Goal: Information Seeking & Learning: Learn about a topic

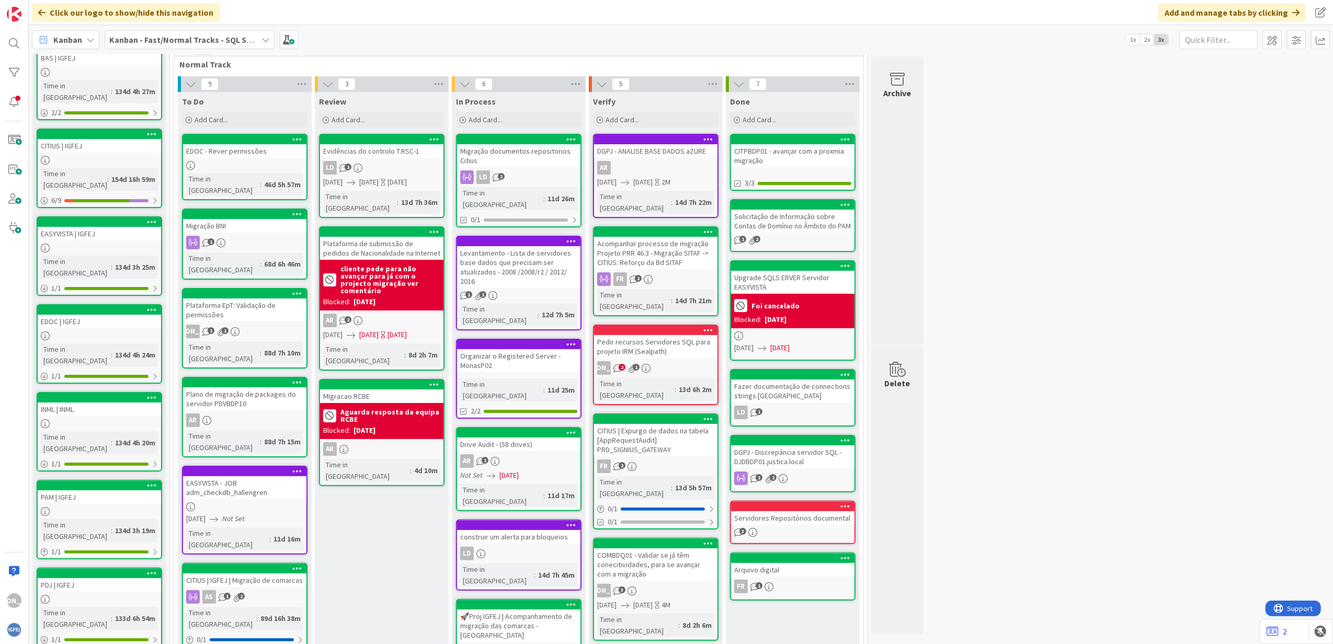
scroll to position [72, 0]
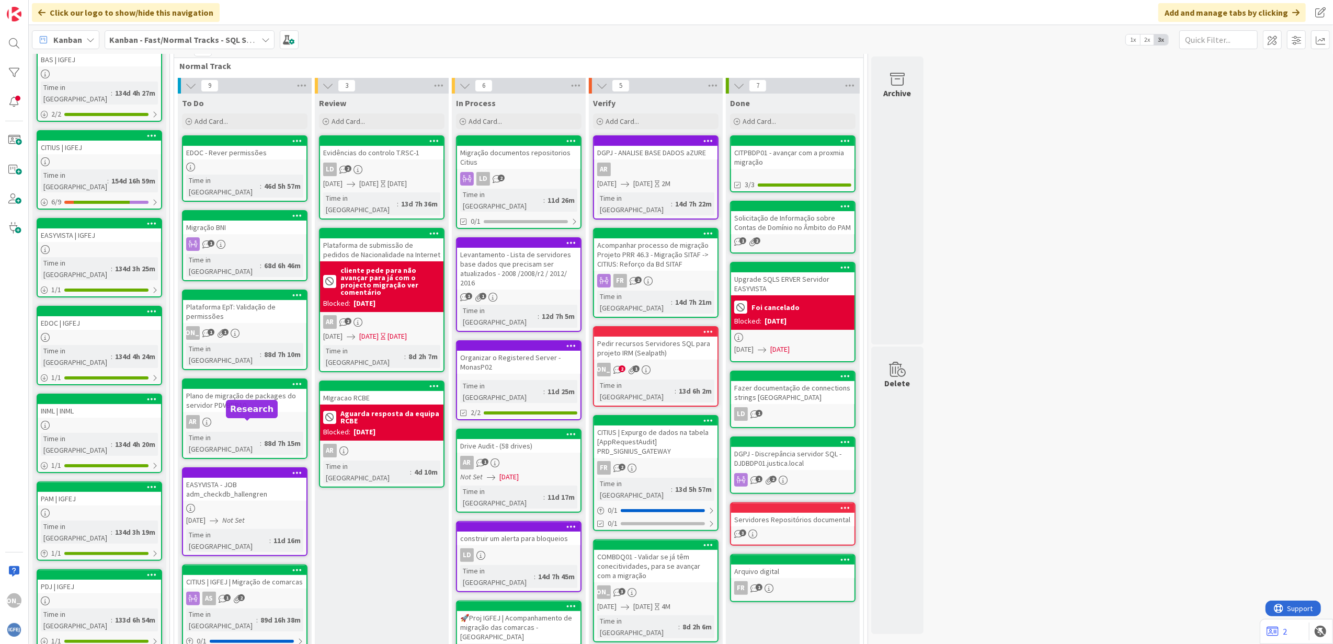
click at [255, 389] on div "Plano de migração de packages do servidor PDVBDP10" at bounding box center [244, 400] width 123 height 23
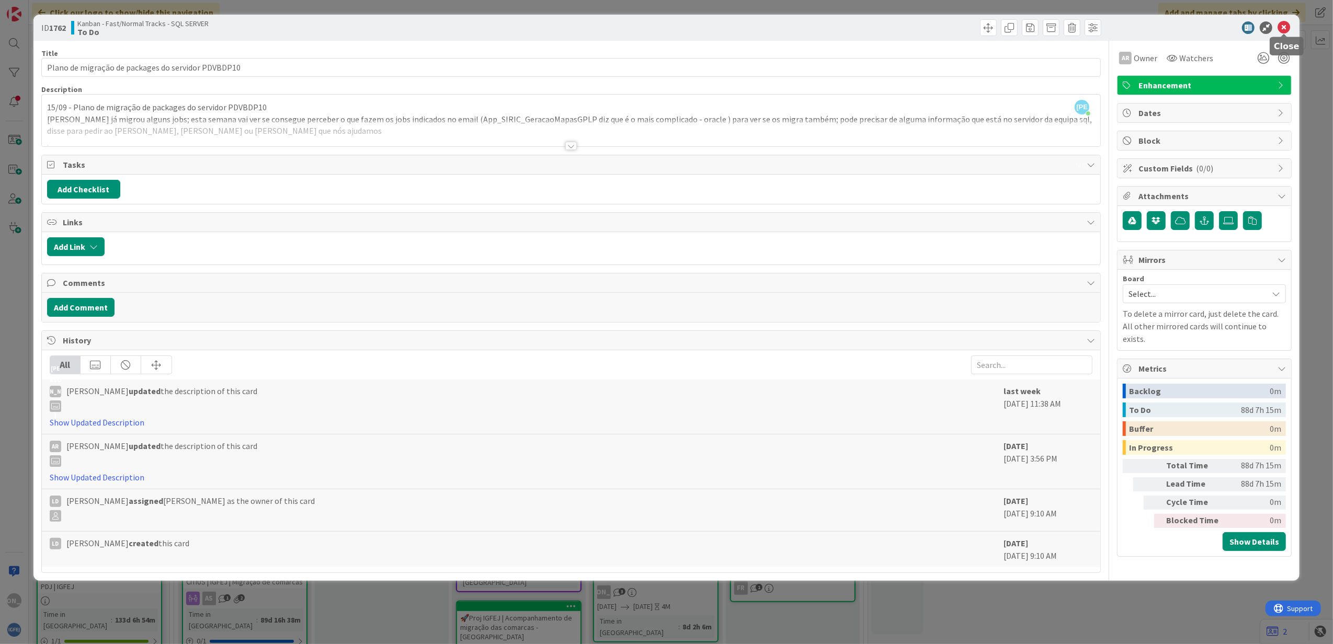
click at [1287, 21] on icon at bounding box center [1284, 27] width 13 height 13
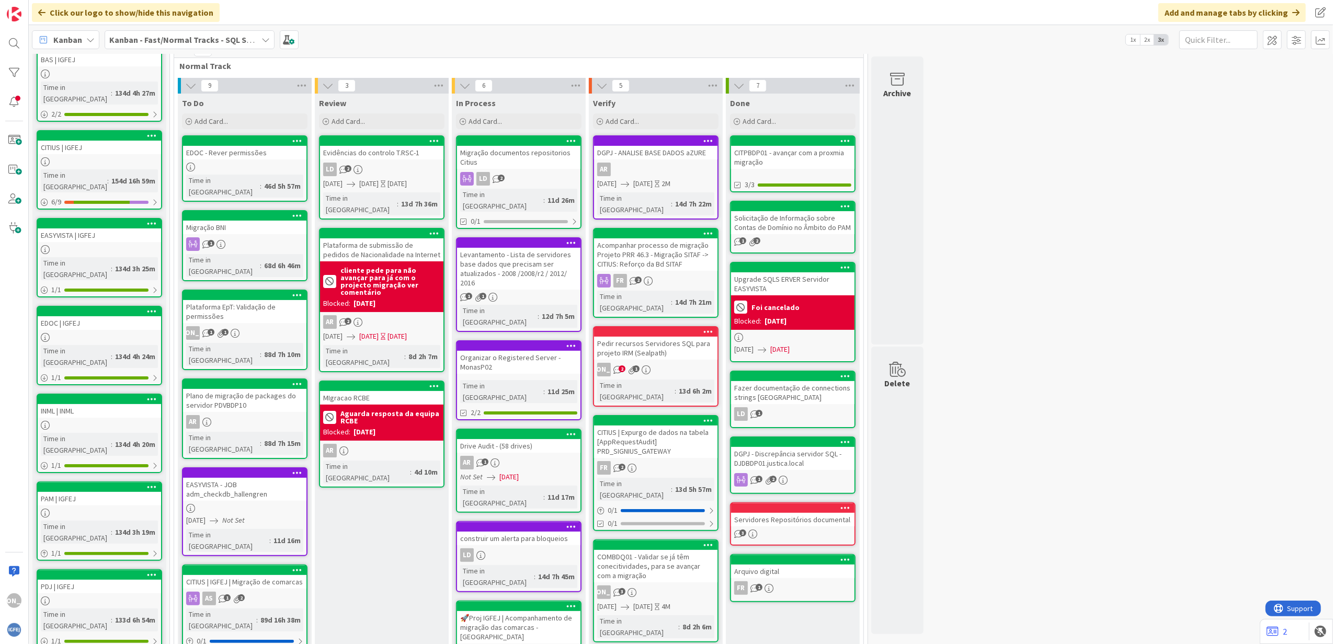
click at [386, 169] on div "LD 2" at bounding box center [381, 170] width 123 height 14
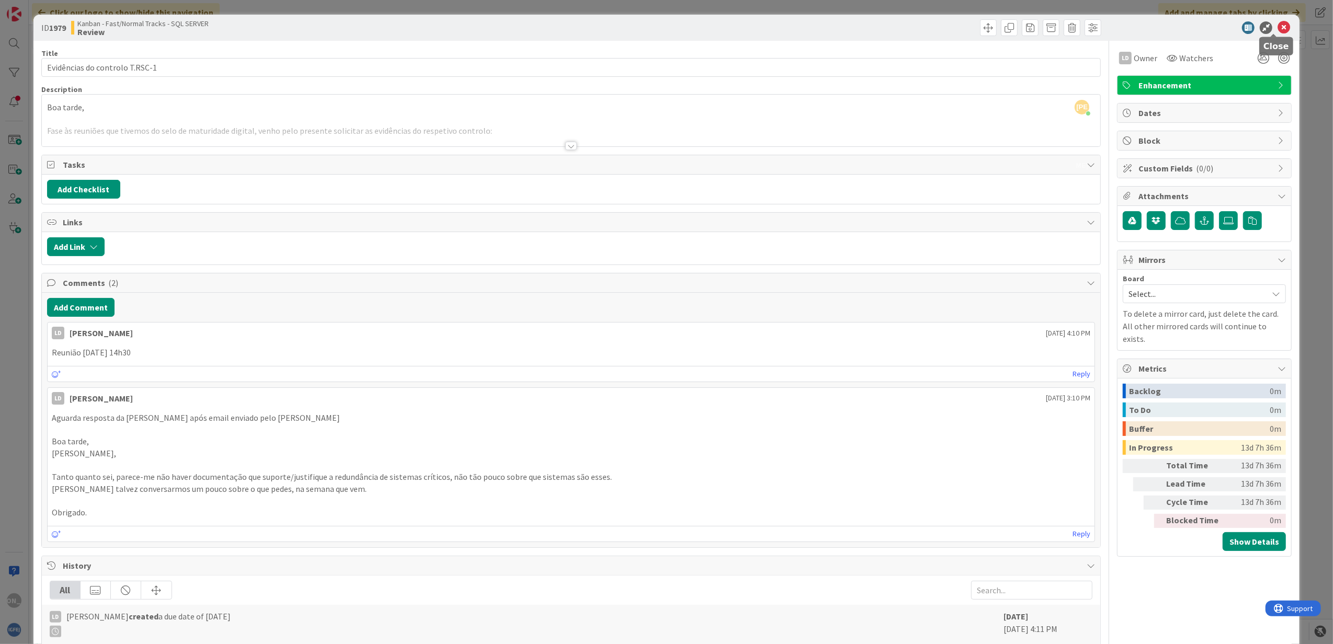
click at [1278, 30] on icon at bounding box center [1284, 27] width 13 height 13
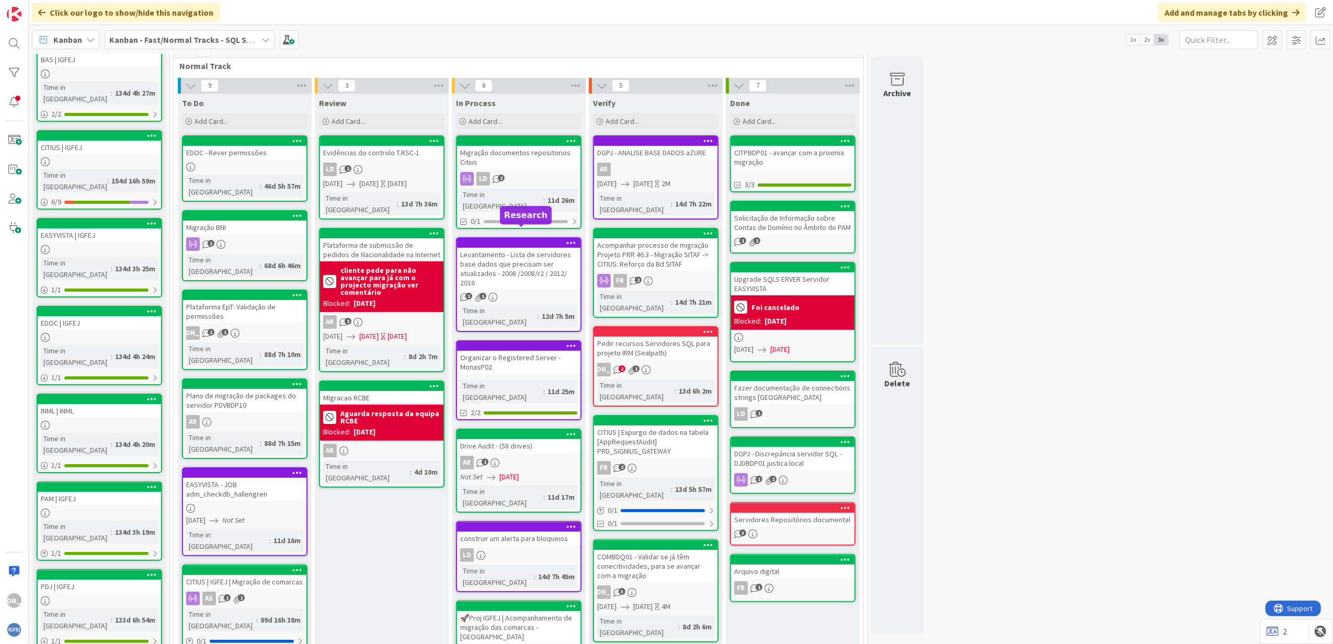
click at [540, 169] on link "Migração documentos repositorios Citius LD 2 Time in [GEOGRAPHIC_DATA] : 11d 26…" at bounding box center [519, 182] width 126 height 94
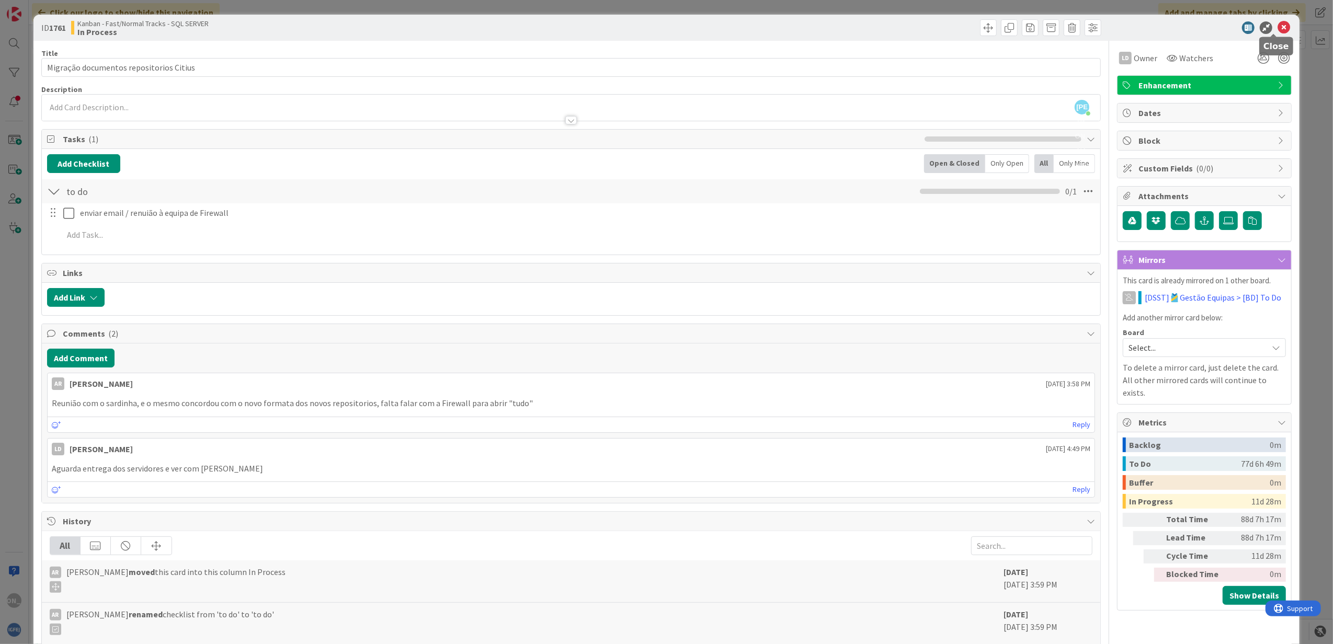
click at [1278, 24] on icon at bounding box center [1284, 27] width 13 height 13
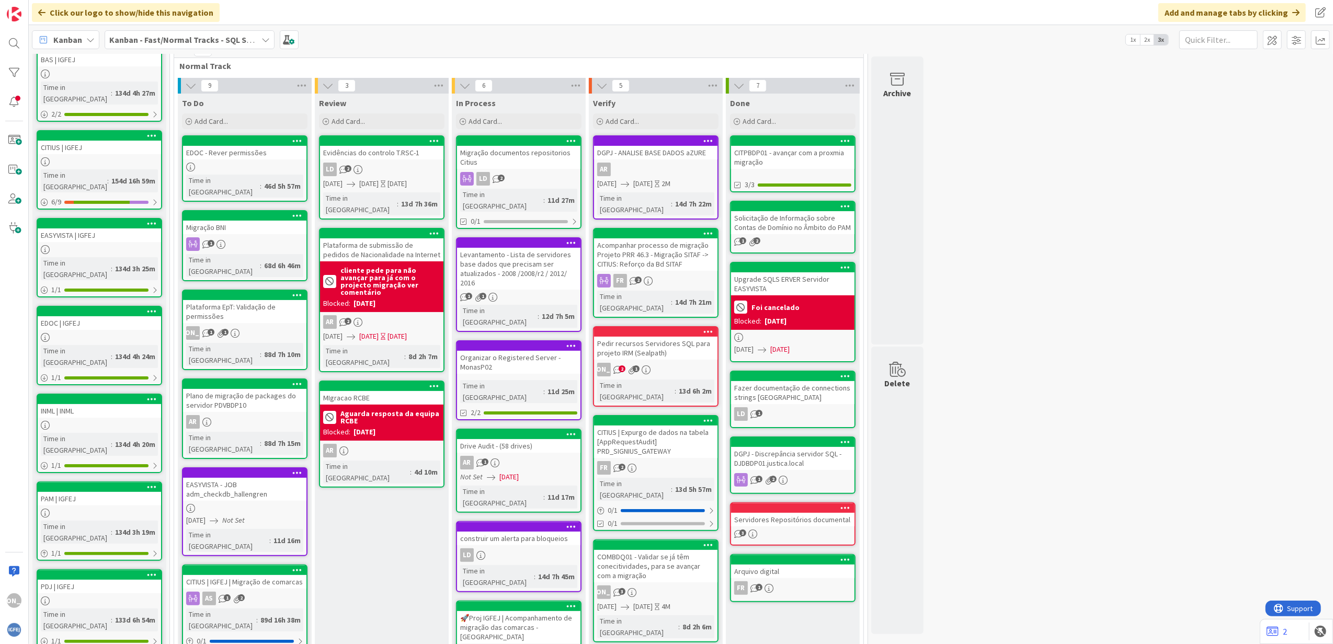
click at [539, 351] on div "Organizar o Registered Server - MonasP02" at bounding box center [518, 362] width 123 height 23
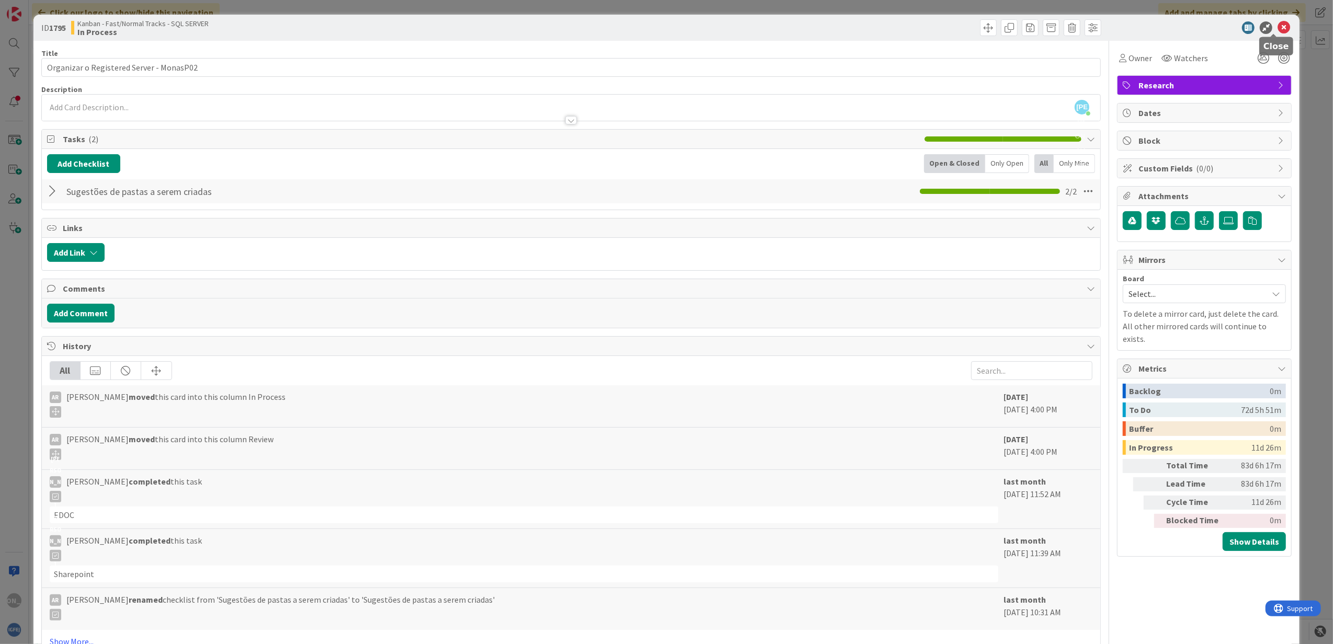
click at [1278, 24] on icon at bounding box center [1284, 27] width 13 height 13
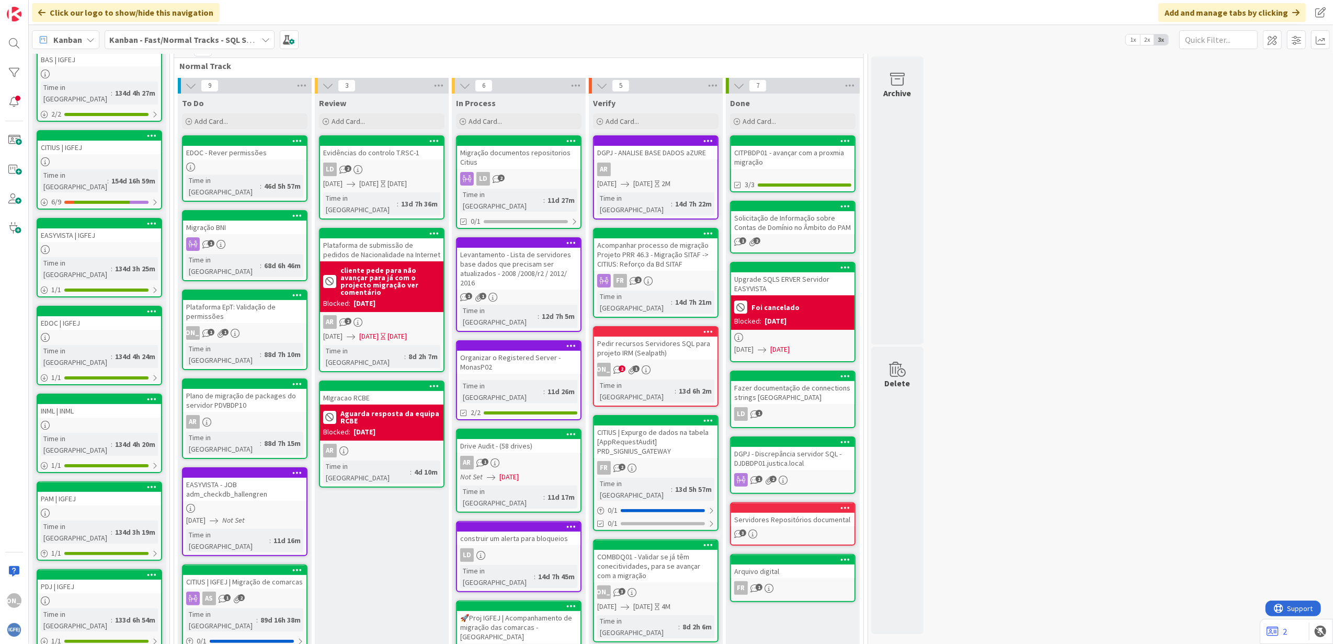
click at [536, 429] on link "Drive Audit - (58 drives) AR 1 Not Set [DATE] Time in [GEOGRAPHIC_DATA] : 11d 1…" at bounding box center [519, 471] width 126 height 84
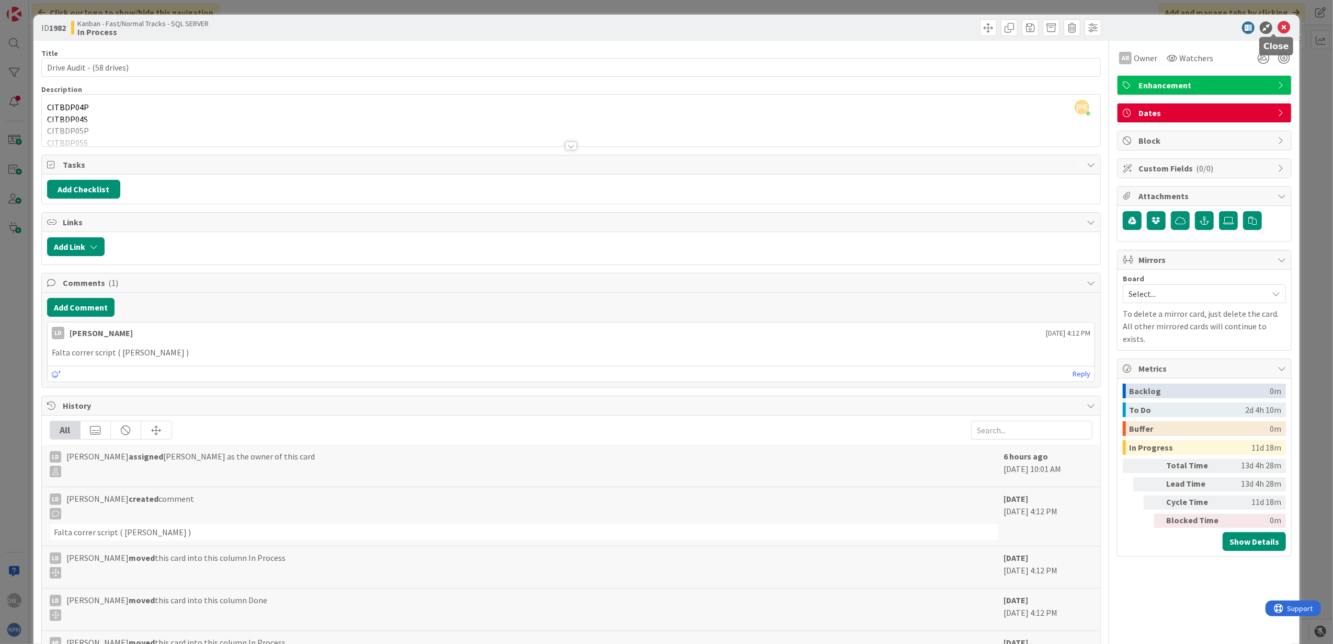
click at [1278, 21] on icon at bounding box center [1284, 27] width 13 height 13
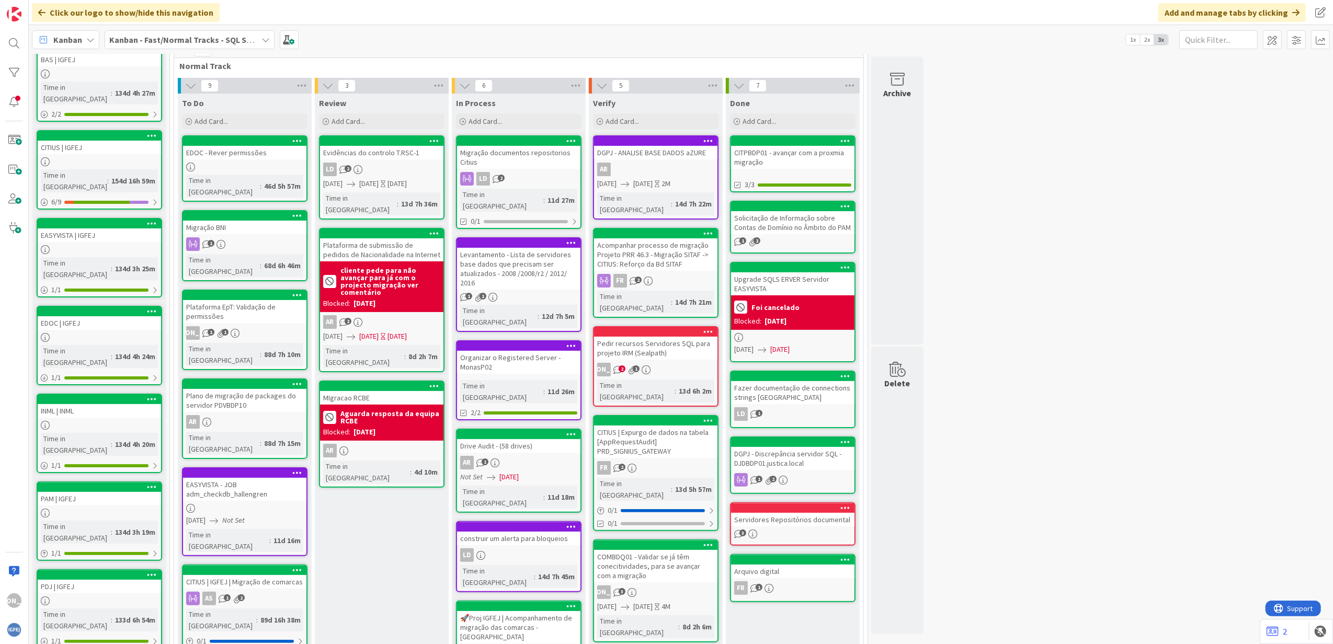
scroll to position [211, 0]
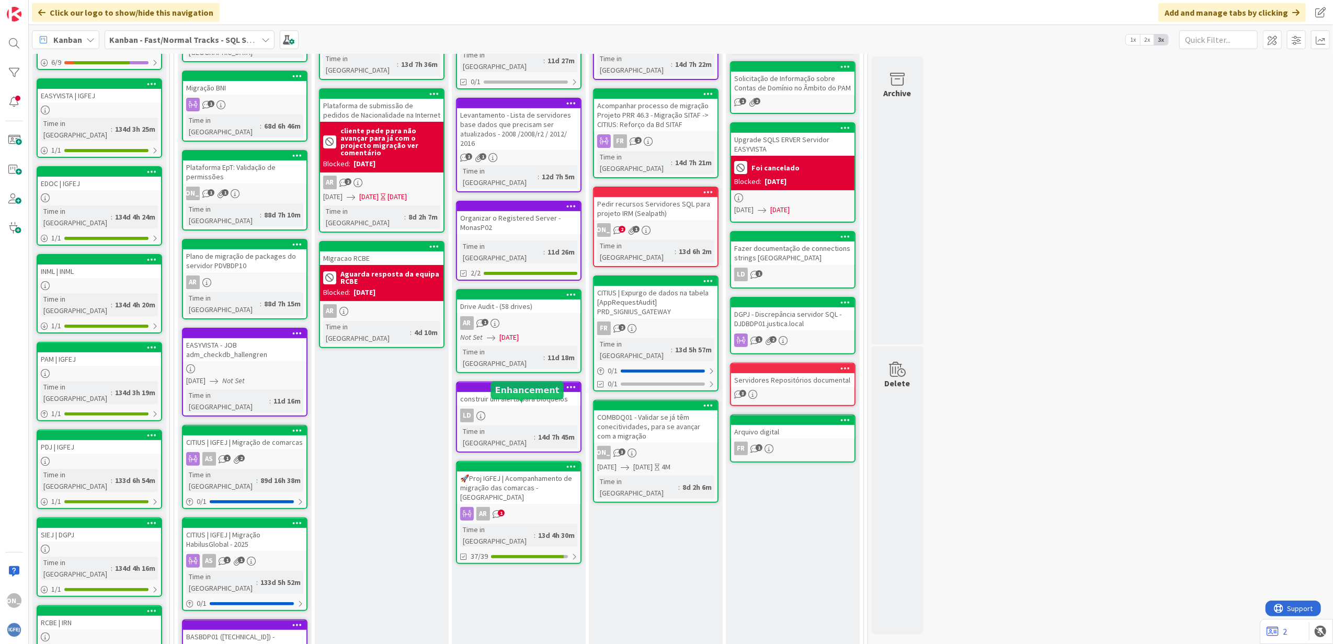
click at [539, 382] on link "construir um alerta para bloqueios LD Time in [GEOGRAPHIC_DATA] : 14d 7h 45m" at bounding box center [519, 417] width 126 height 71
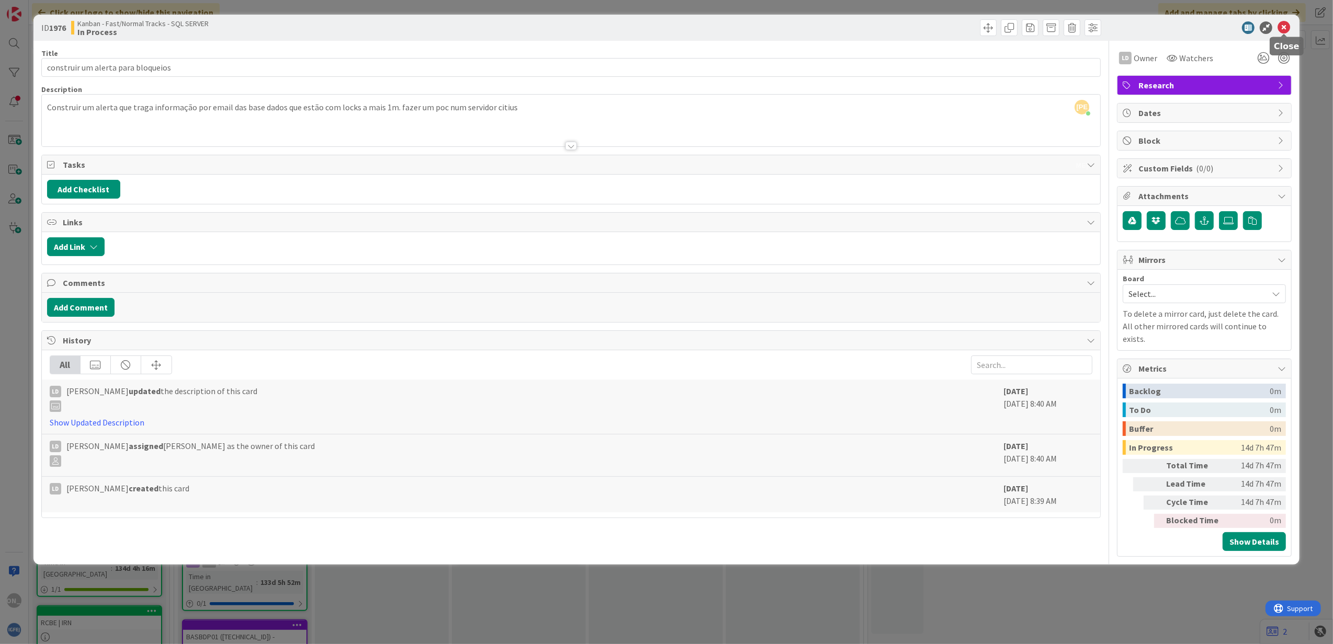
drag, startPoint x: 1283, startPoint y: 28, endPoint x: 1257, endPoint y: 45, distance: 30.6
click at [1283, 28] on icon at bounding box center [1284, 27] width 13 height 13
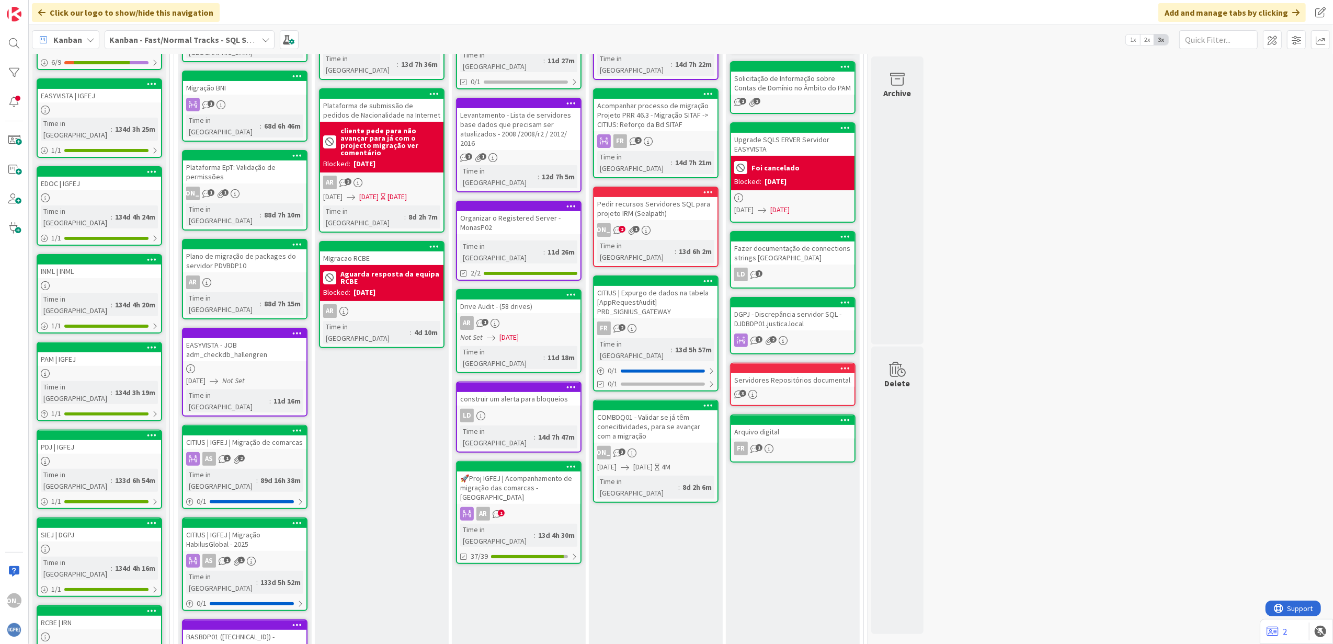
click at [511, 472] on div "🚀Proj IGFEJ | Acompanhamento de migração das comarcas - [GEOGRAPHIC_DATA]" at bounding box center [518, 488] width 123 height 32
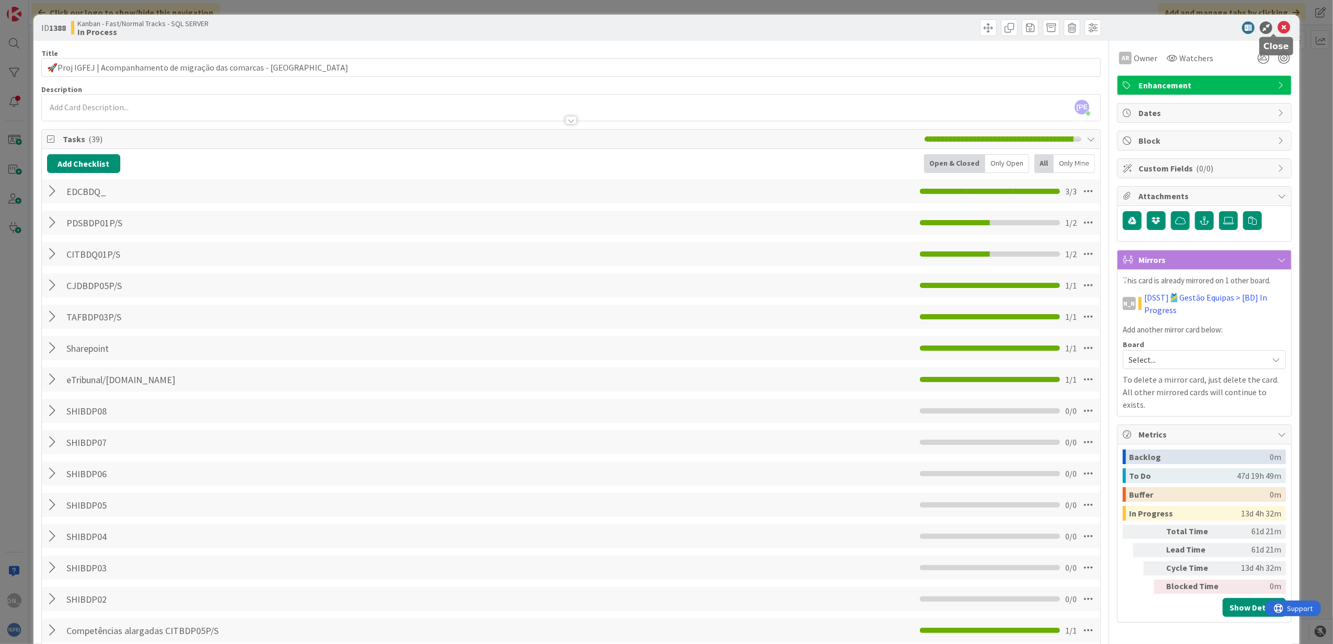
click at [1278, 26] on icon at bounding box center [1284, 27] width 13 height 13
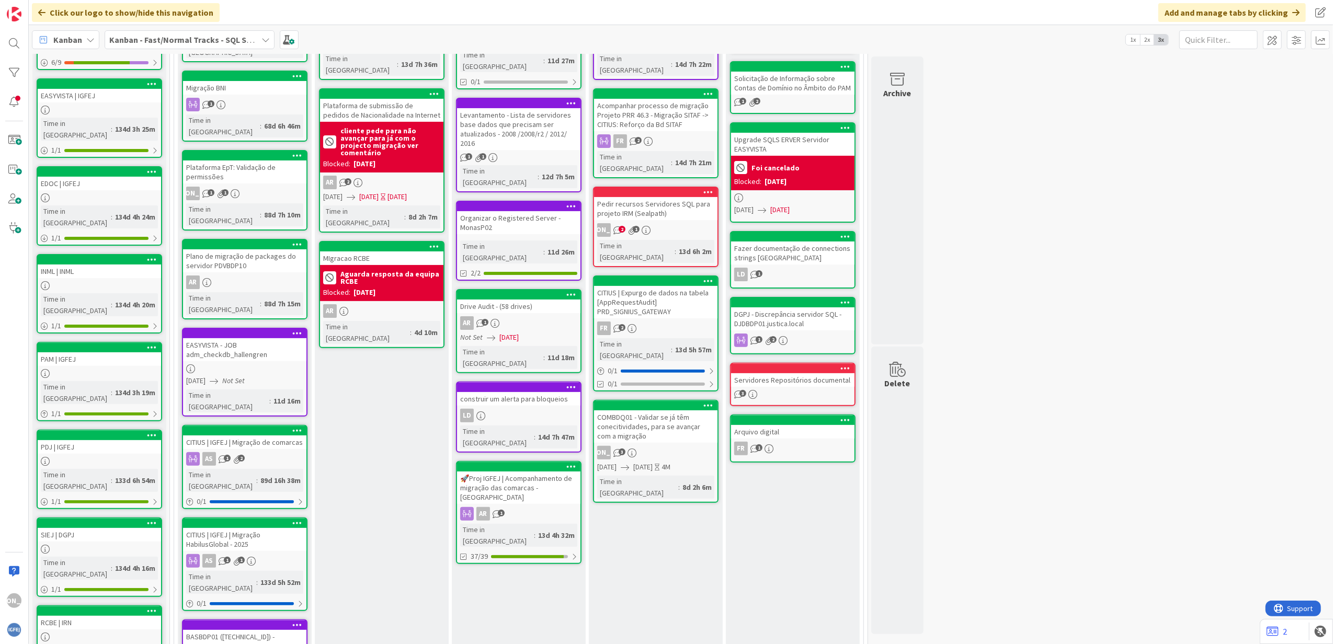
click at [672, 411] on div "COMBDQ01 - Validar se já têm conecitividades, para se avançar com a migração" at bounding box center [655, 427] width 123 height 32
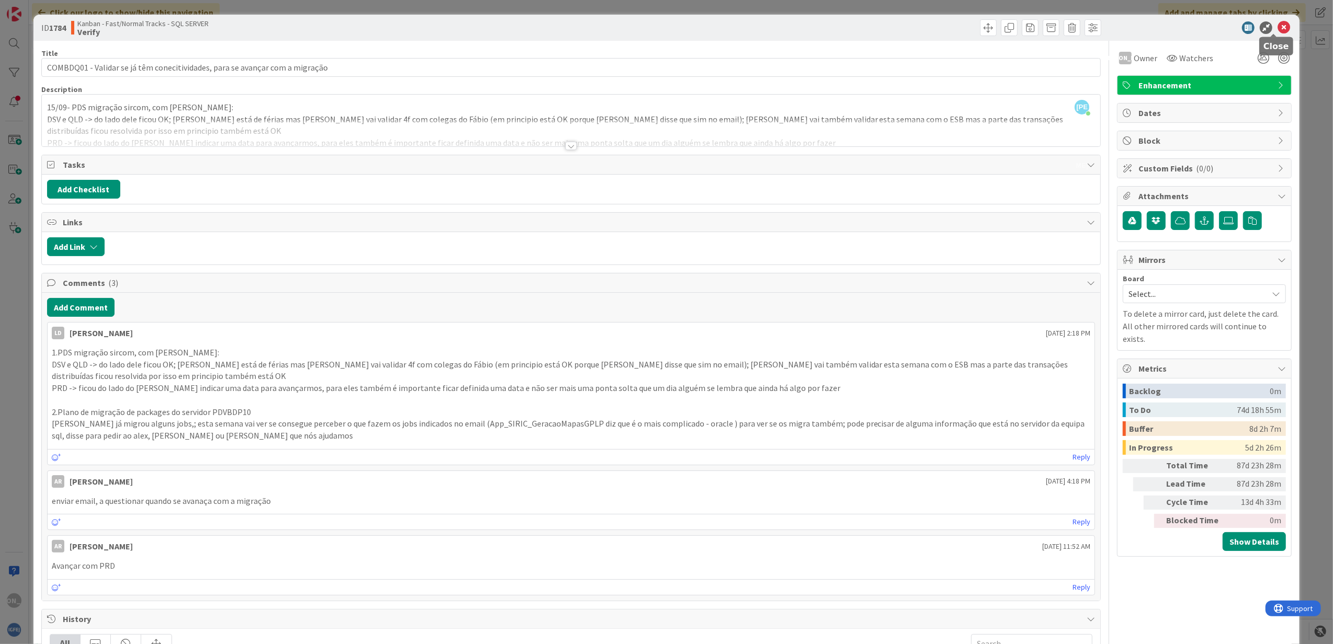
click at [1278, 26] on icon at bounding box center [1284, 27] width 13 height 13
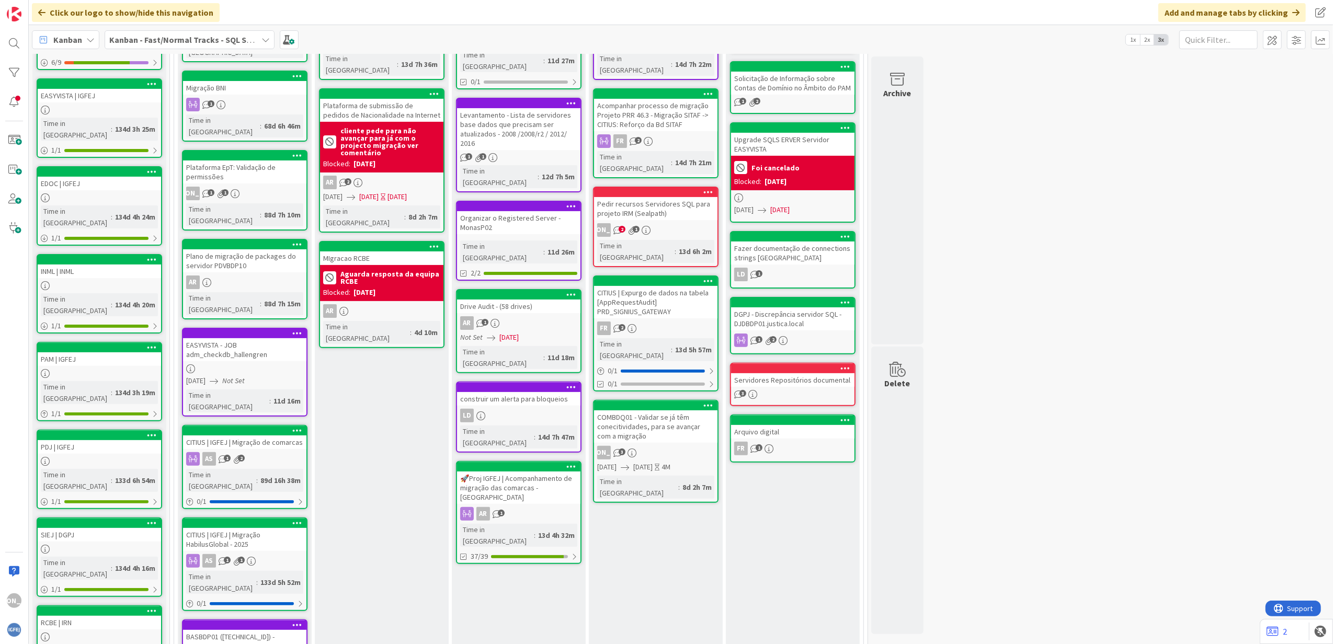
click at [668, 322] on div "FR 2" at bounding box center [655, 329] width 123 height 14
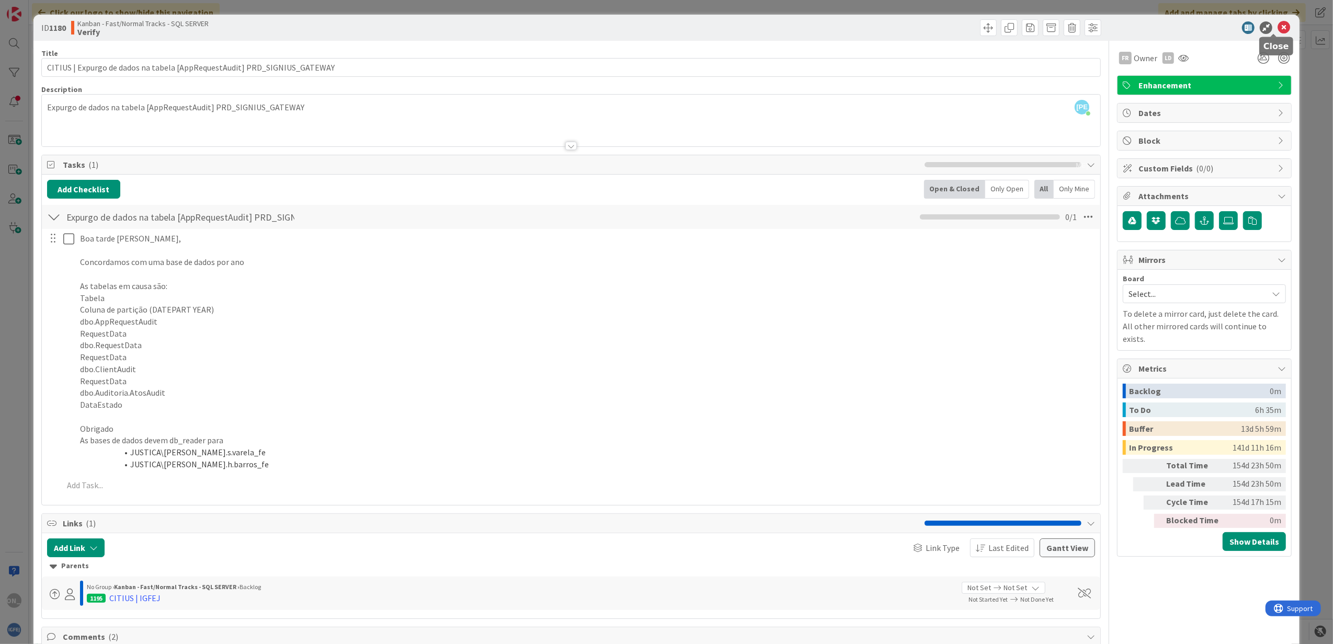
click at [1278, 26] on icon at bounding box center [1284, 27] width 13 height 13
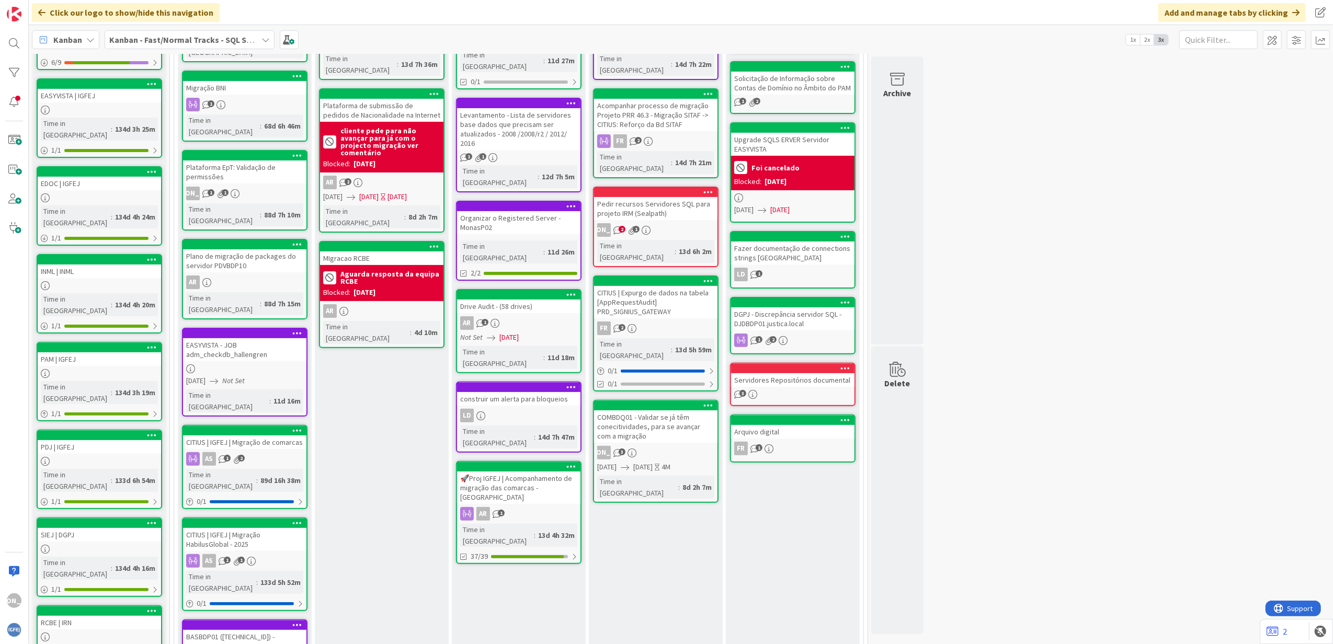
click at [678, 197] on div "Pedir recursos Servidores SQL para projeto IRM (Sealpath)" at bounding box center [655, 208] width 123 height 23
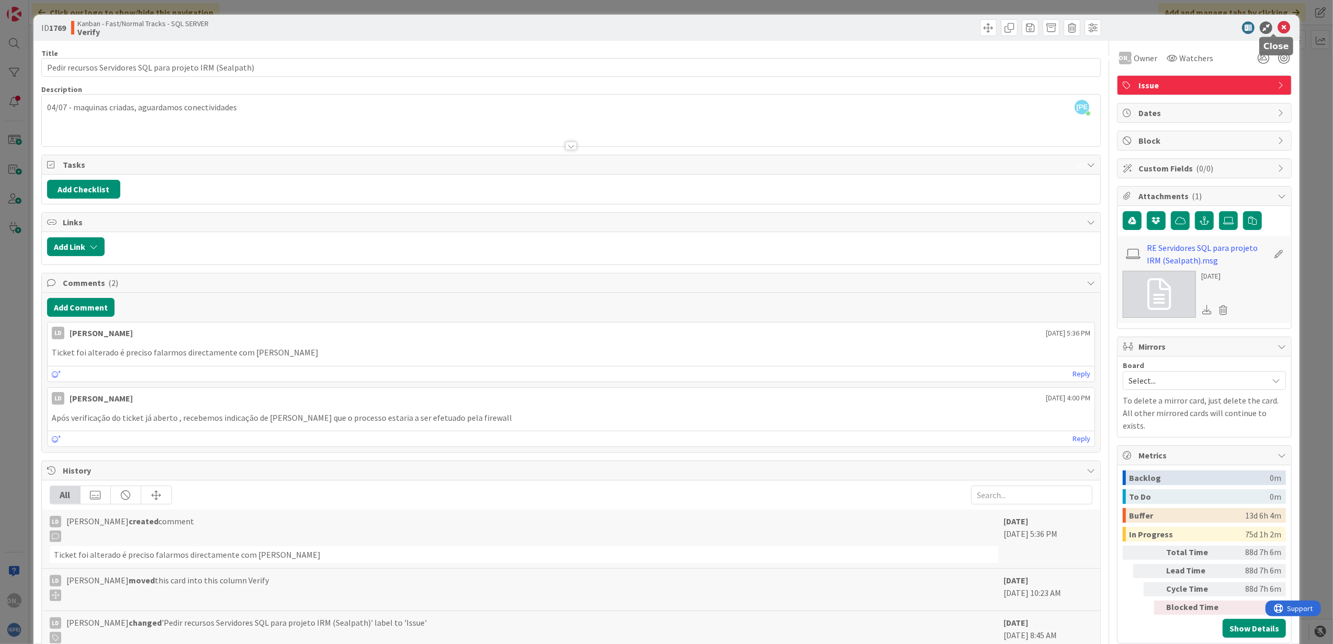
click at [1278, 24] on icon at bounding box center [1284, 27] width 13 height 13
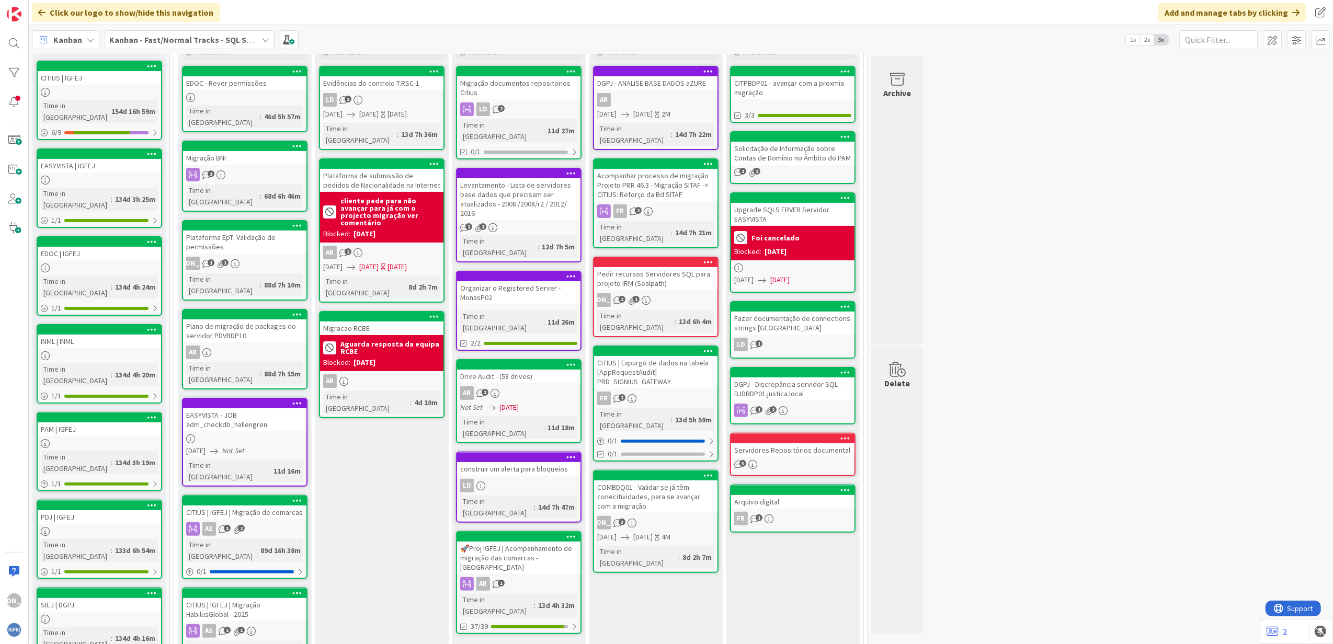
click at [681, 184] on div "Acompanhar processo de migração Projeto PRR 46.3 - Migração SITAF -> CITIUS: Re…" at bounding box center [655, 185] width 123 height 32
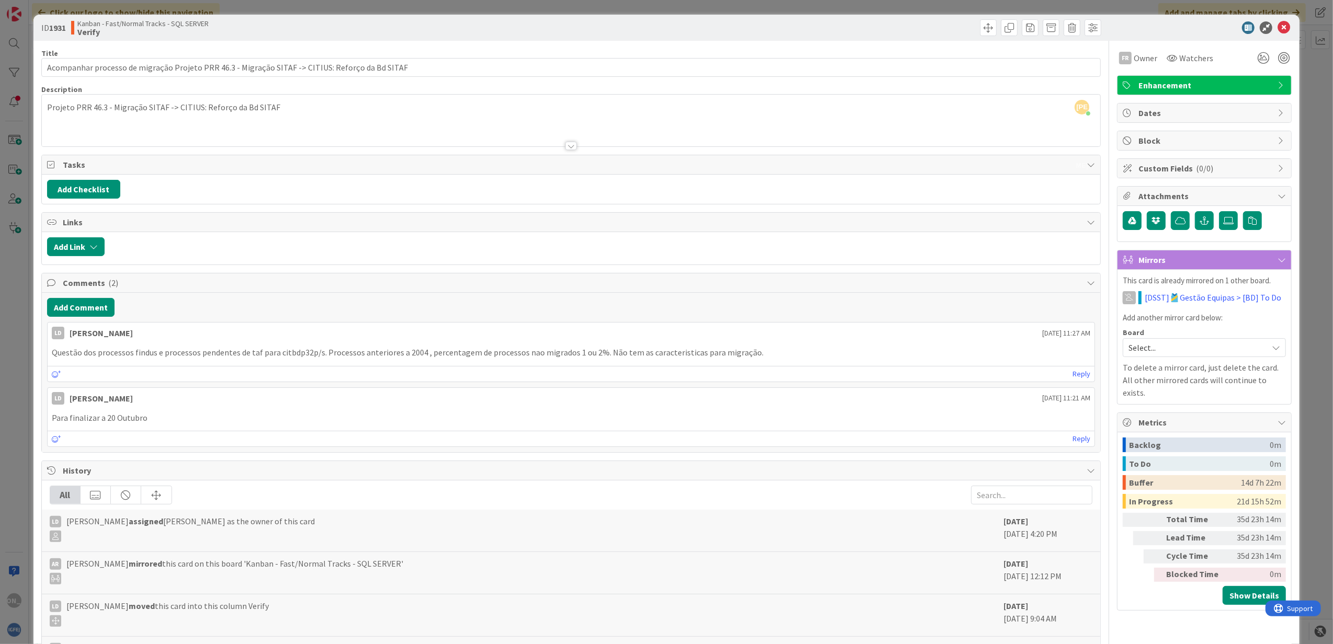
click at [1286, 30] on div "ID 1931 Kanban - Fast/Normal Tracks - SQL SERVER Verify" at bounding box center [666, 28] width 1267 height 26
click at [1282, 27] on div "ID 1931 Kanban - Fast/Normal Tracks - SQL SERVER Verify" at bounding box center [666, 28] width 1267 height 26
click at [1278, 28] on icon at bounding box center [1284, 27] width 13 height 13
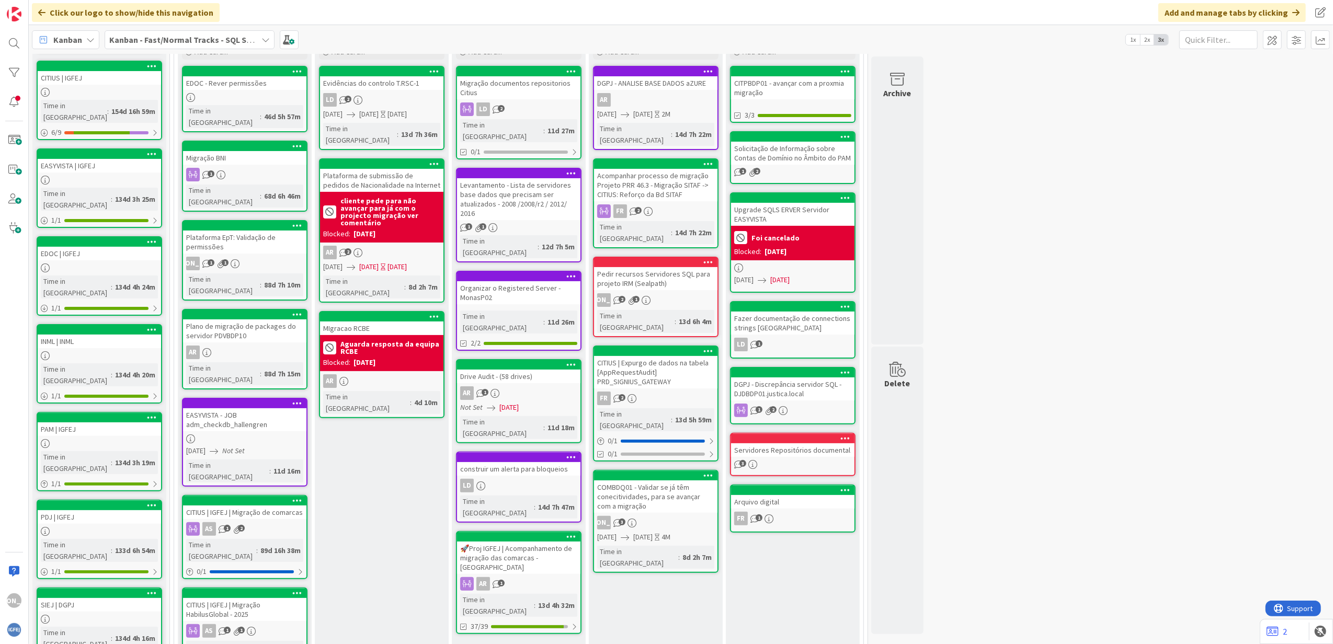
click at [652, 121] on link "DGPJ - ANALISE BASE DADOS aZURE AR [DATE] [DATE] 2M Time in [GEOGRAPHIC_DATA] :…" at bounding box center [656, 108] width 126 height 84
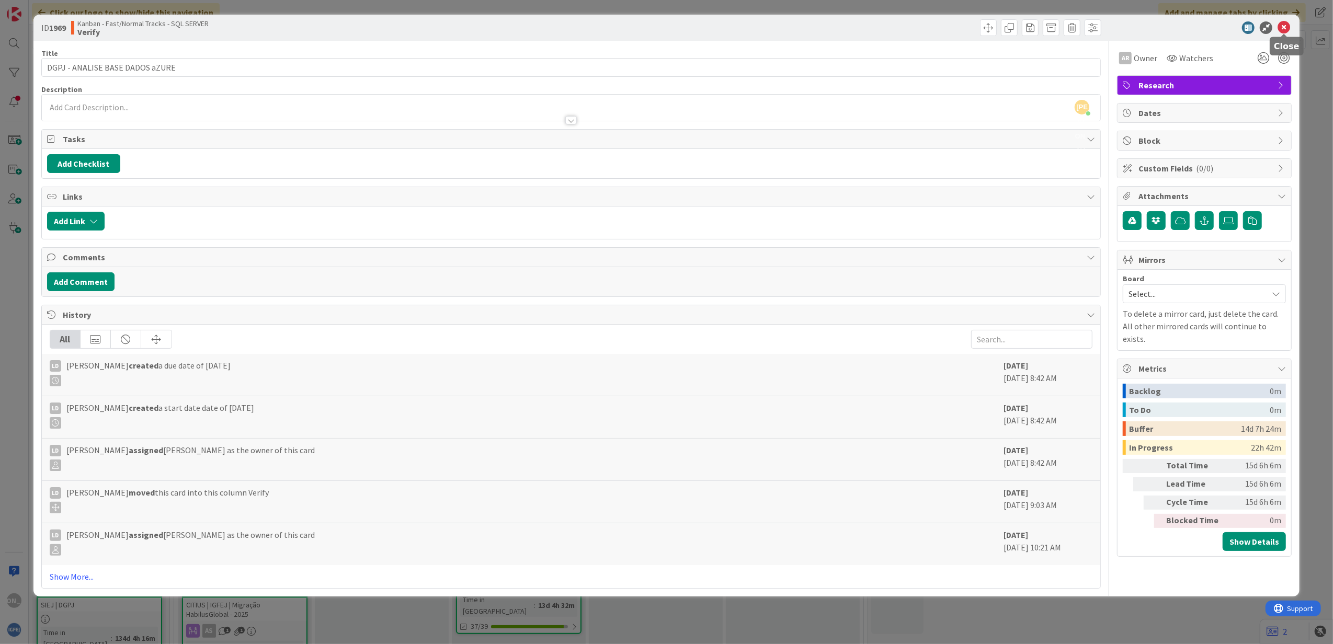
click at [1287, 26] on icon at bounding box center [1284, 27] width 13 height 13
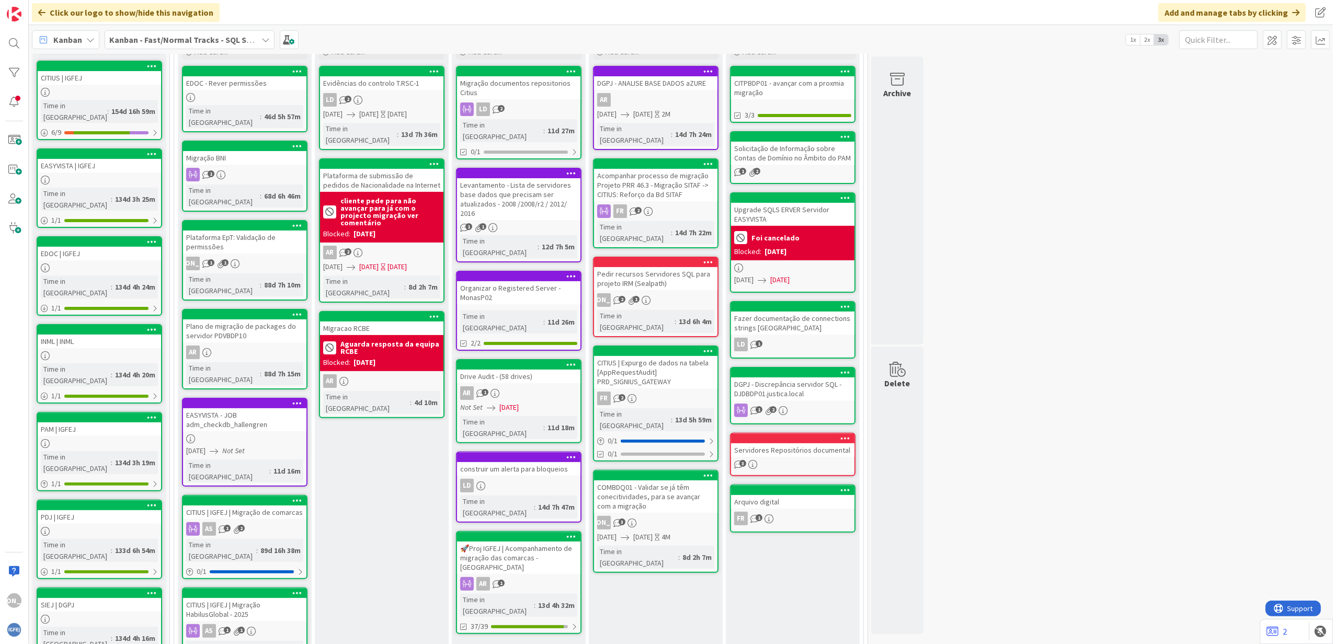
click at [653, 118] on span "[DATE]" at bounding box center [642, 114] width 19 height 11
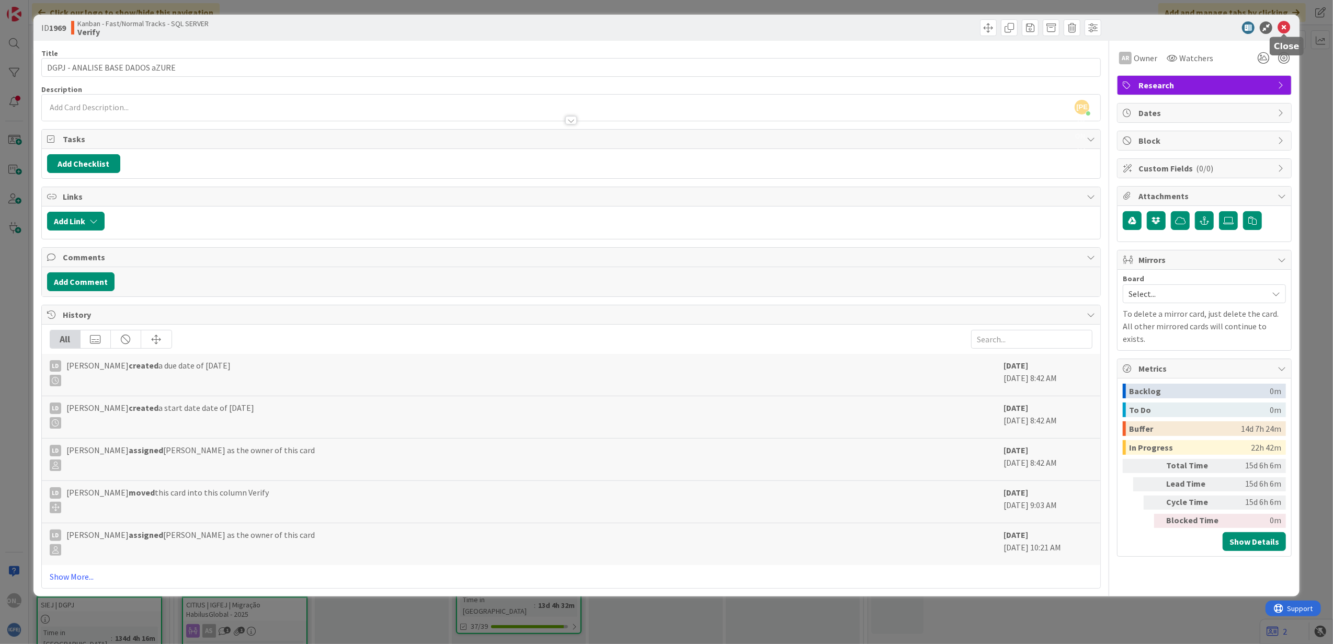
click at [1285, 26] on icon at bounding box center [1284, 27] width 13 height 13
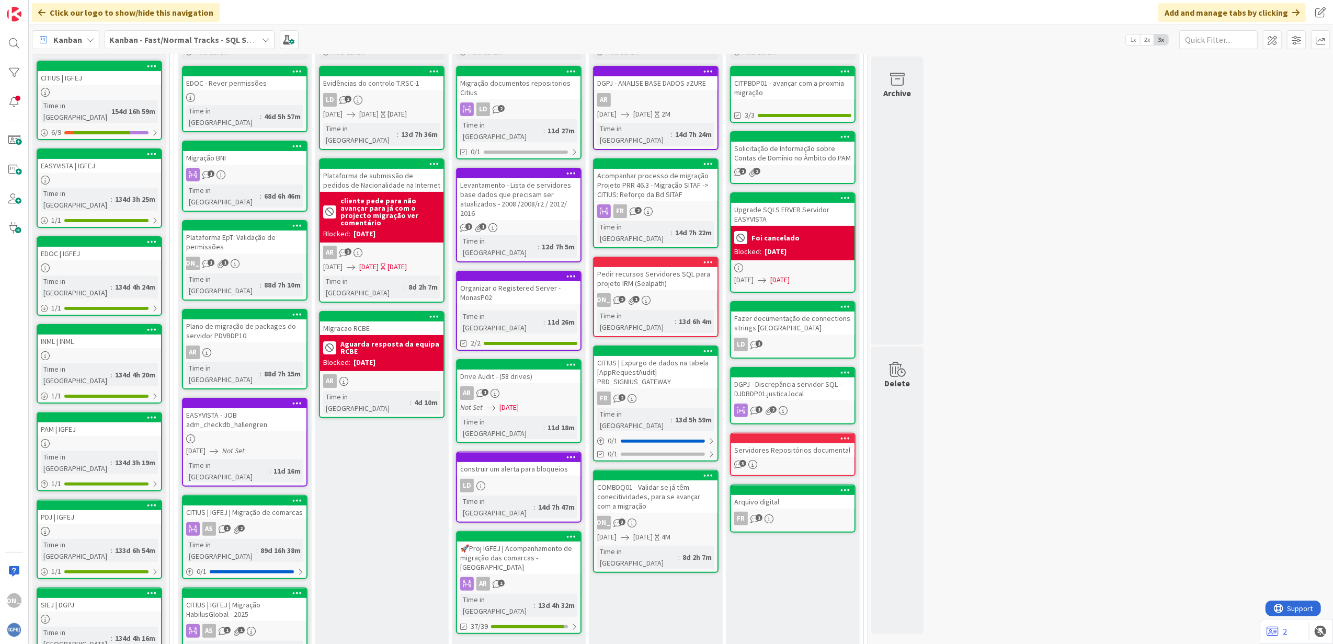
click at [809, 73] on div at bounding box center [795, 71] width 119 height 7
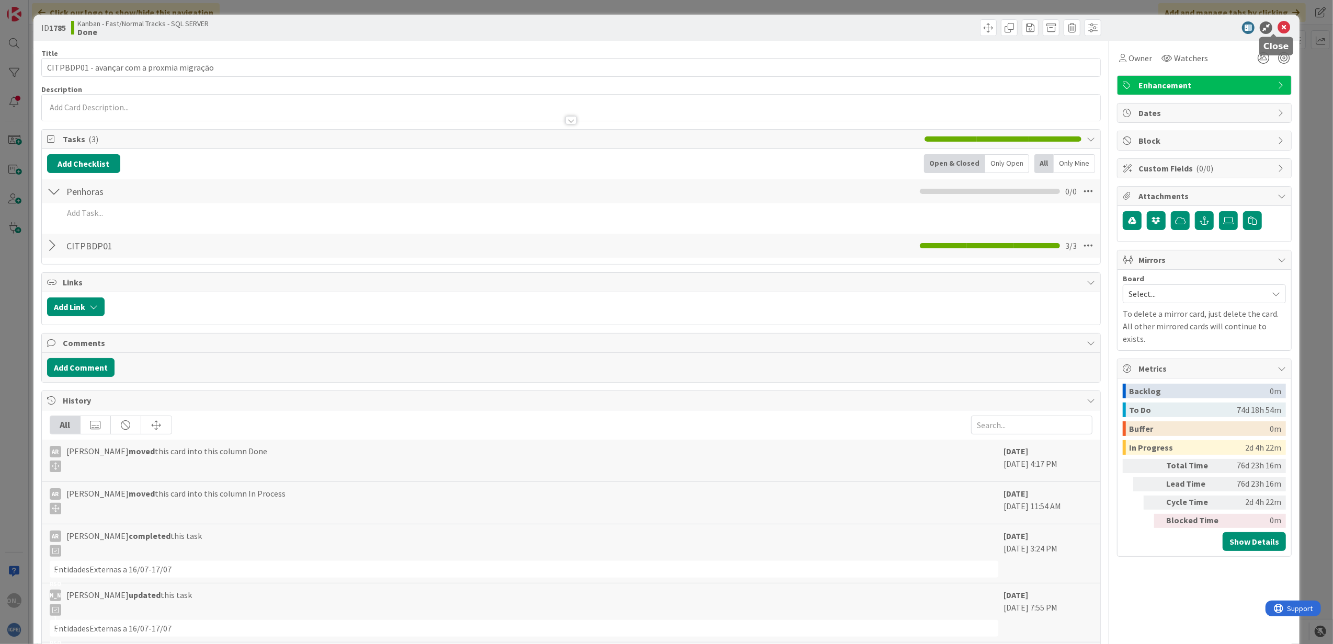
click at [1276, 33] on div at bounding box center [1273, 34] width 7 height 3
click at [1278, 29] on icon at bounding box center [1284, 27] width 13 height 13
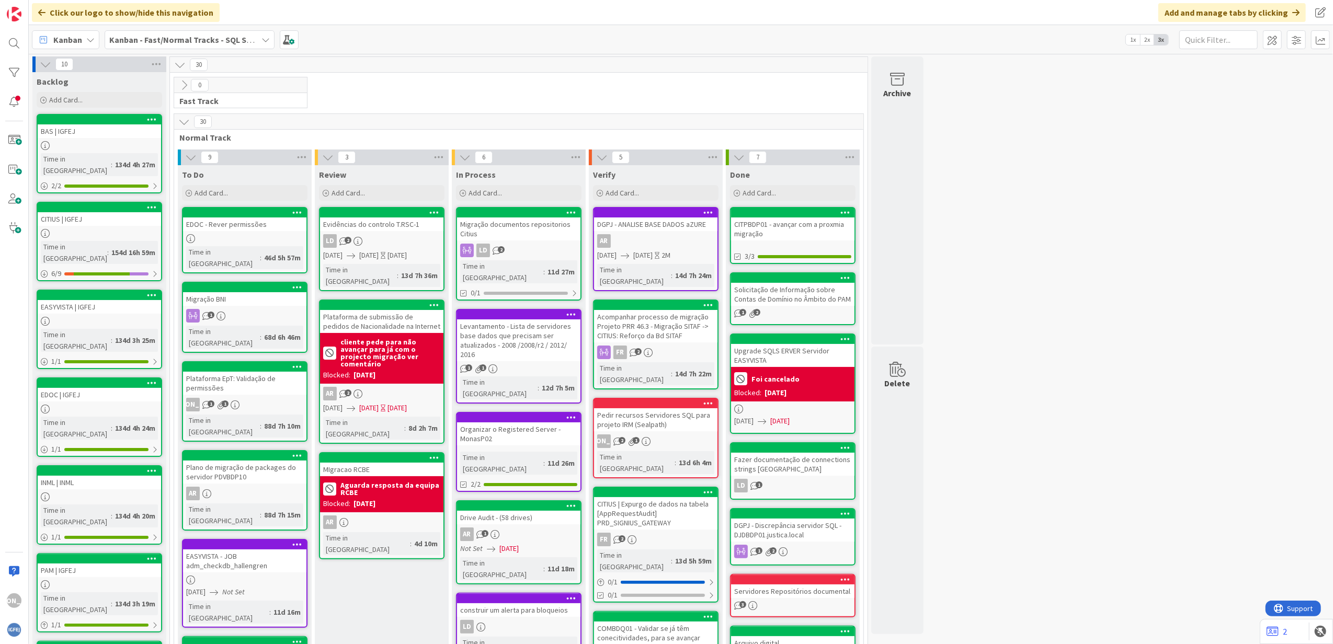
click at [309, 36] on div "[PERSON_NAME] - Fast/Normal Tracks - SQL SERVER 1x 2x 3x" at bounding box center [681, 39] width 1304 height 29
click at [266, 461] on div "Plano de migração de packages do servidor PDVBDP10" at bounding box center [244, 472] width 123 height 23
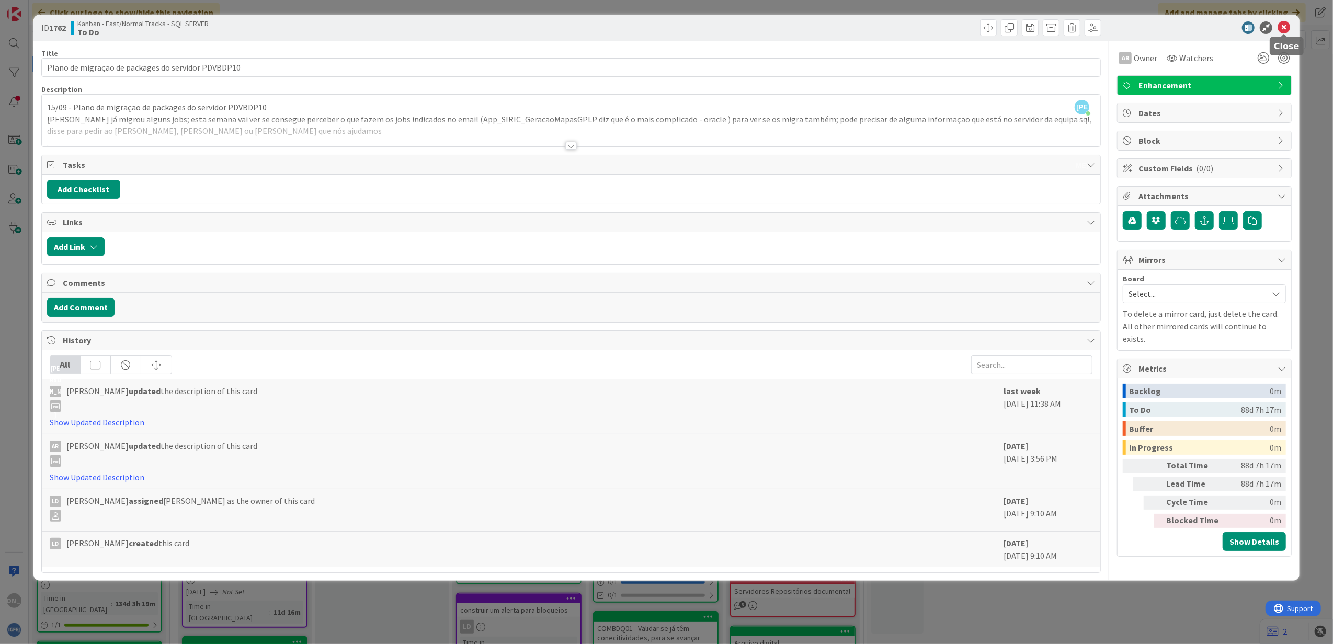
click at [1286, 28] on icon at bounding box center [1284, 27] width 13 height 13
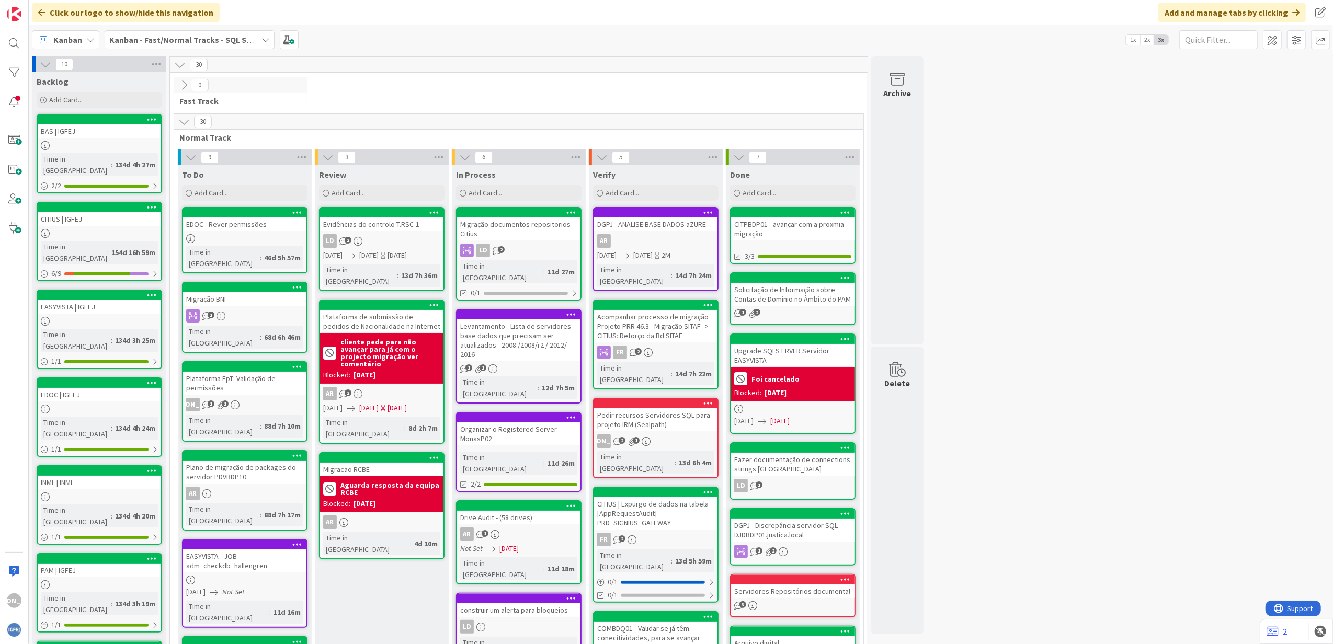
click at [378, 237] on div "LD 2" at bounding box center [381, 241] width 123 height 14
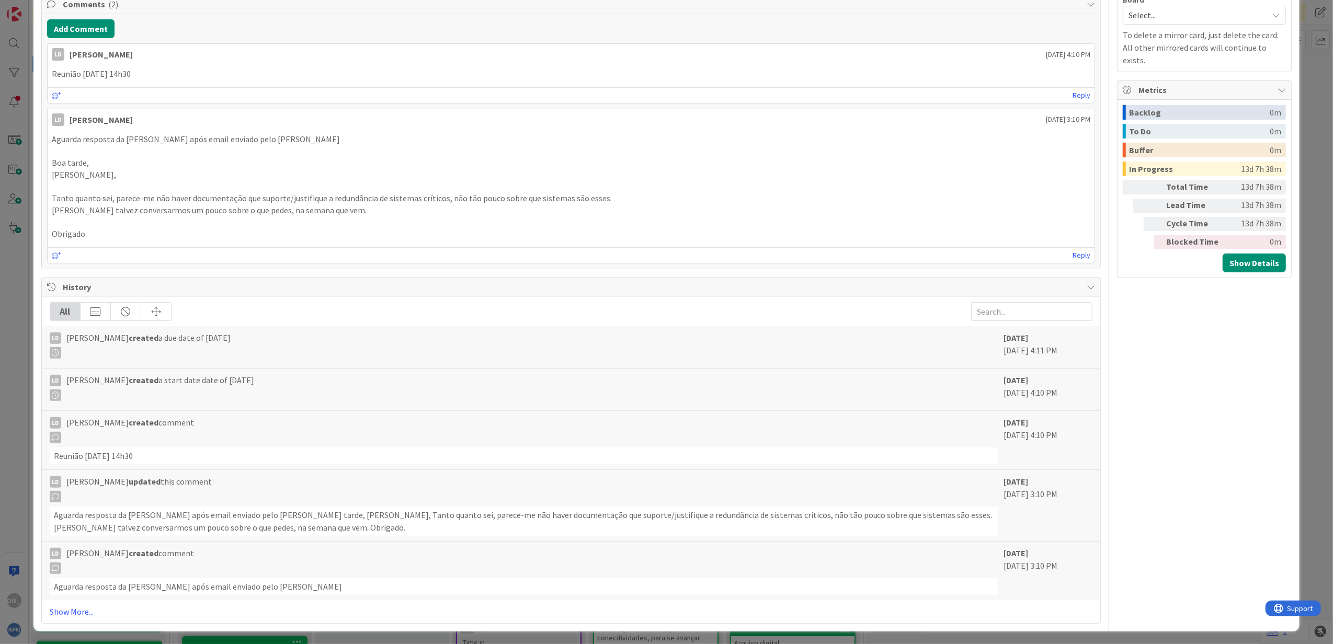
scroll to position [287, 0]
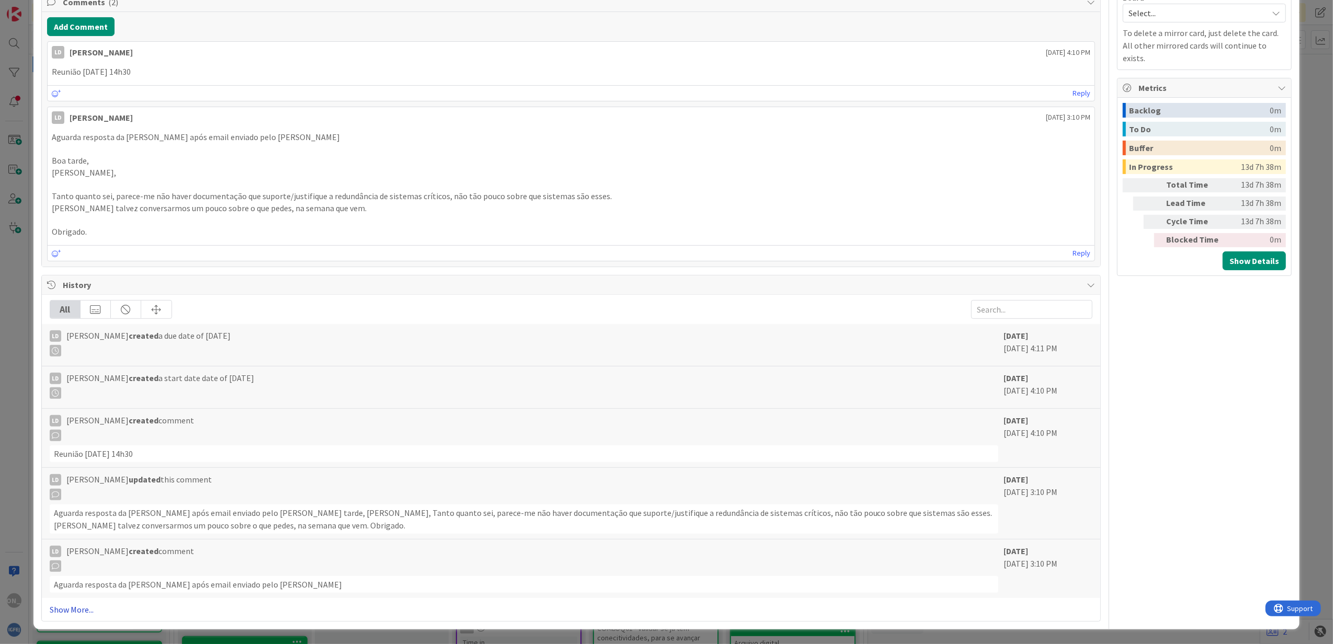
click at [71, 607] on link "Show More..." at bounding box center [571, 610] width 1043 height 13
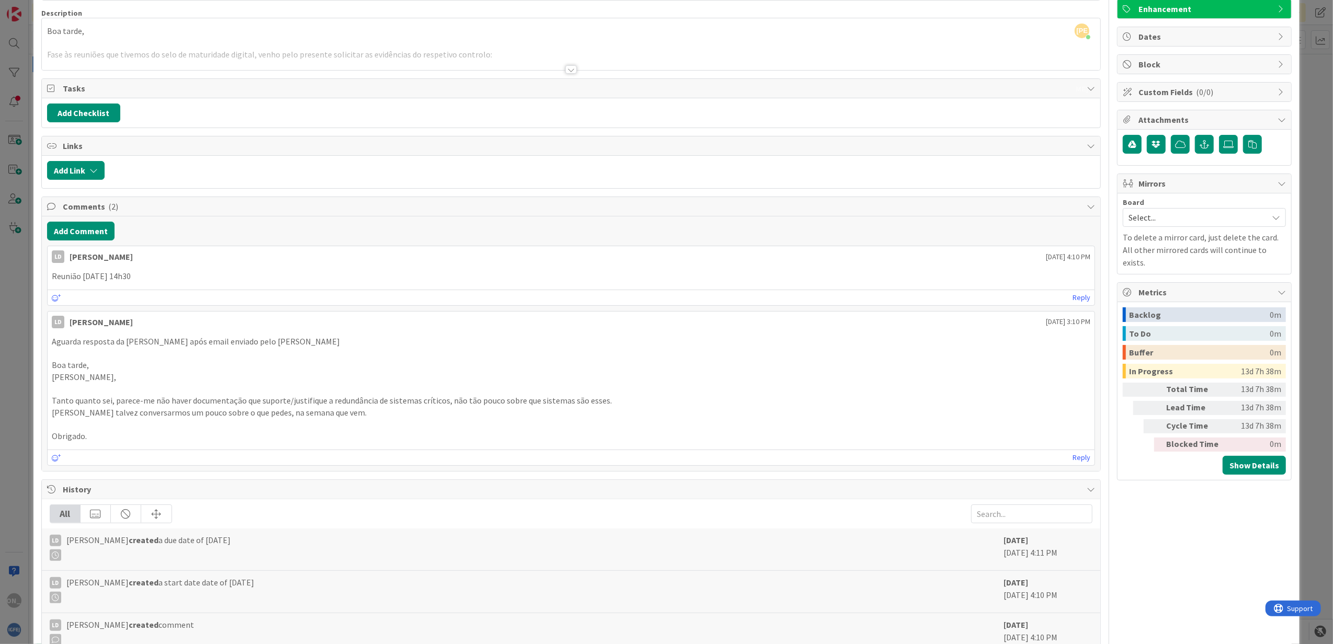
scroll to position [0, 0]
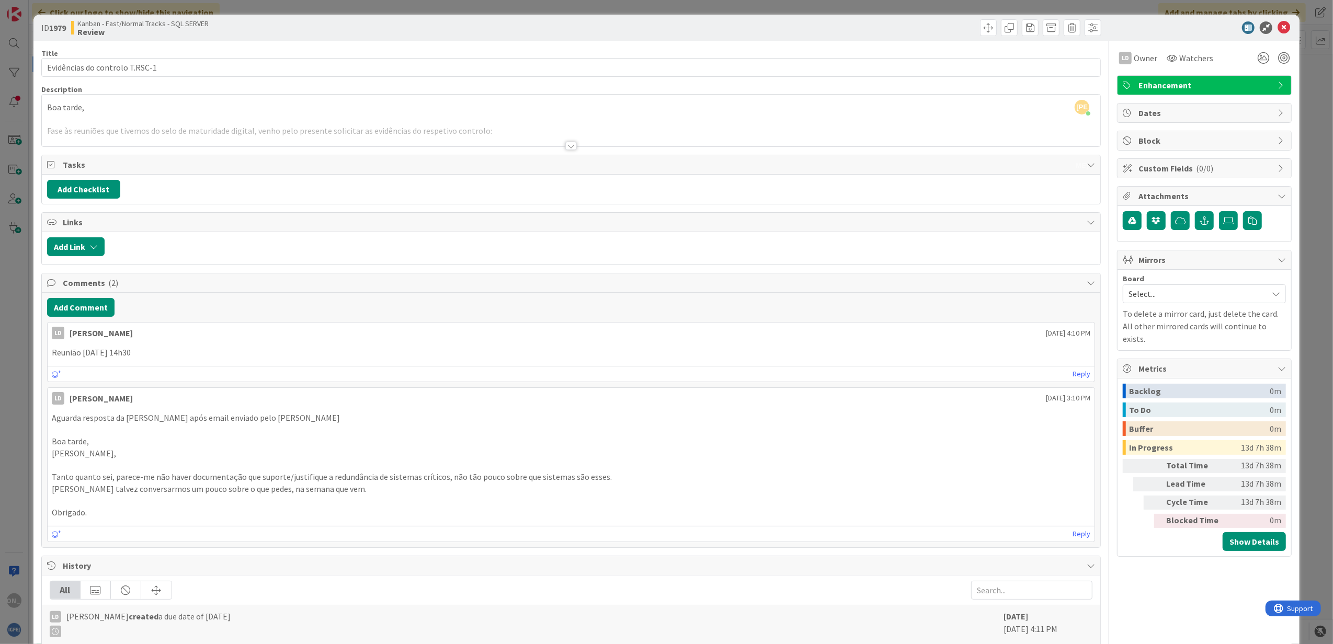
click at [568, 145] on div at bounding box center [571, 146] width 12 height 8
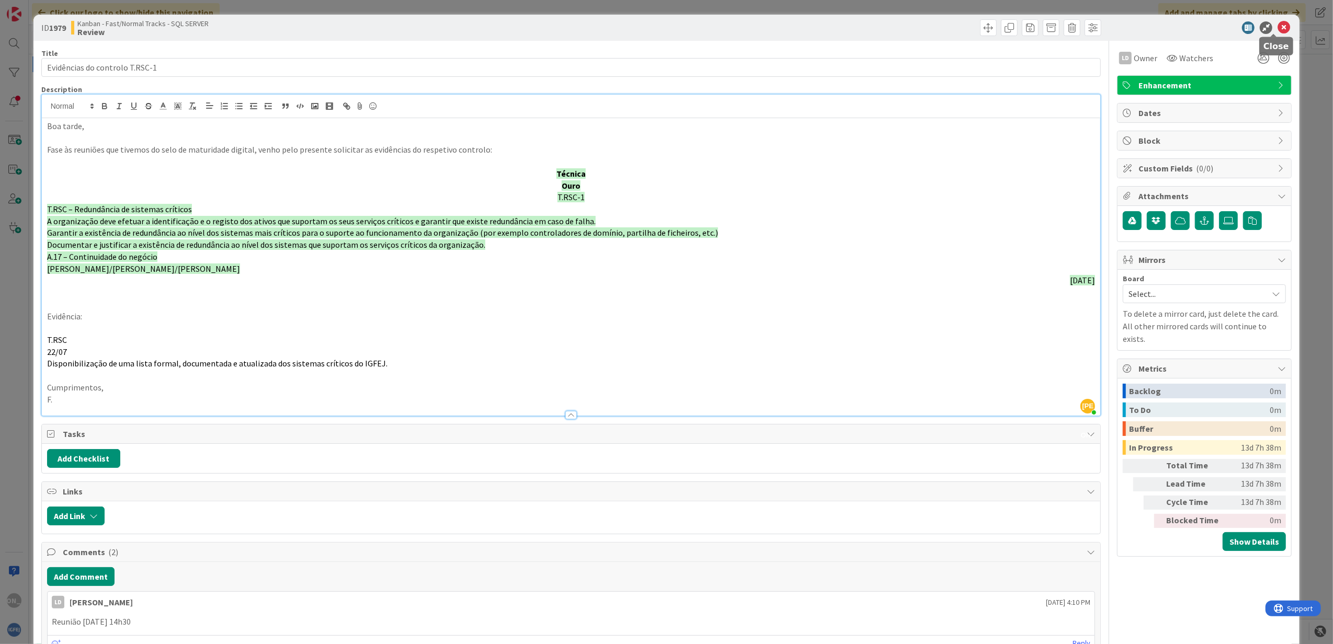
click at [1278, 25] on icon at bounding box center [1284, 27] width 13 height 13
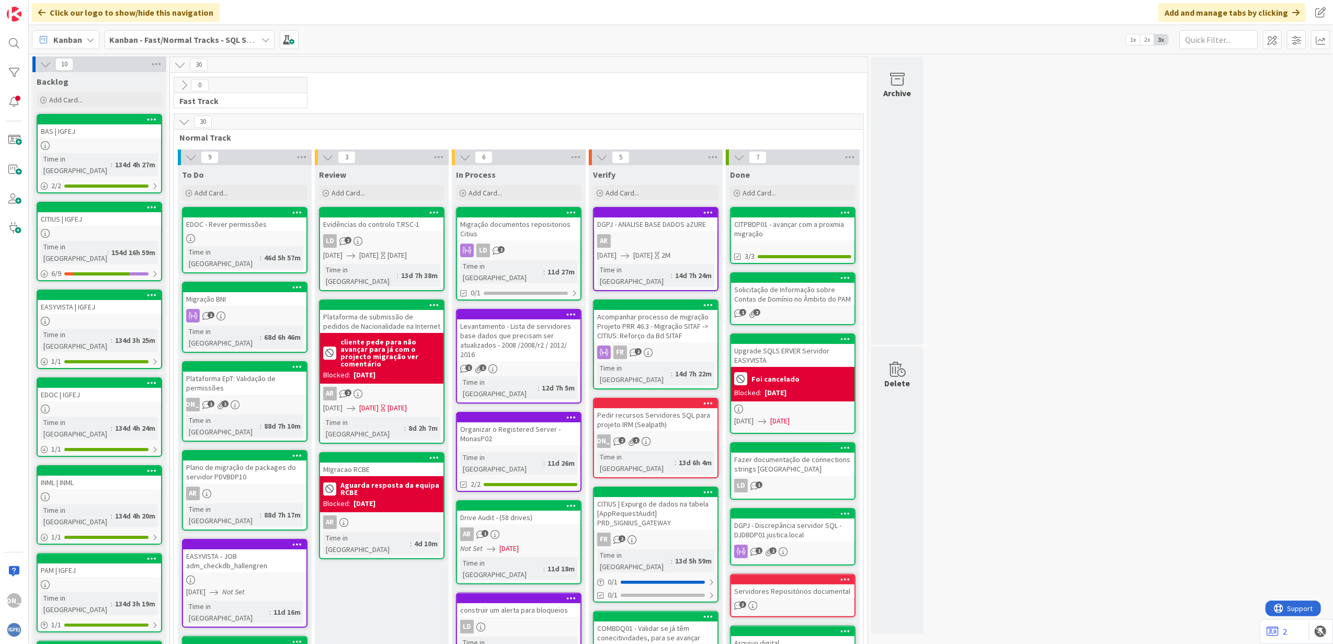
click at [687, 244] on div "AR" at bounding box center [655, 241] width 123 height 14
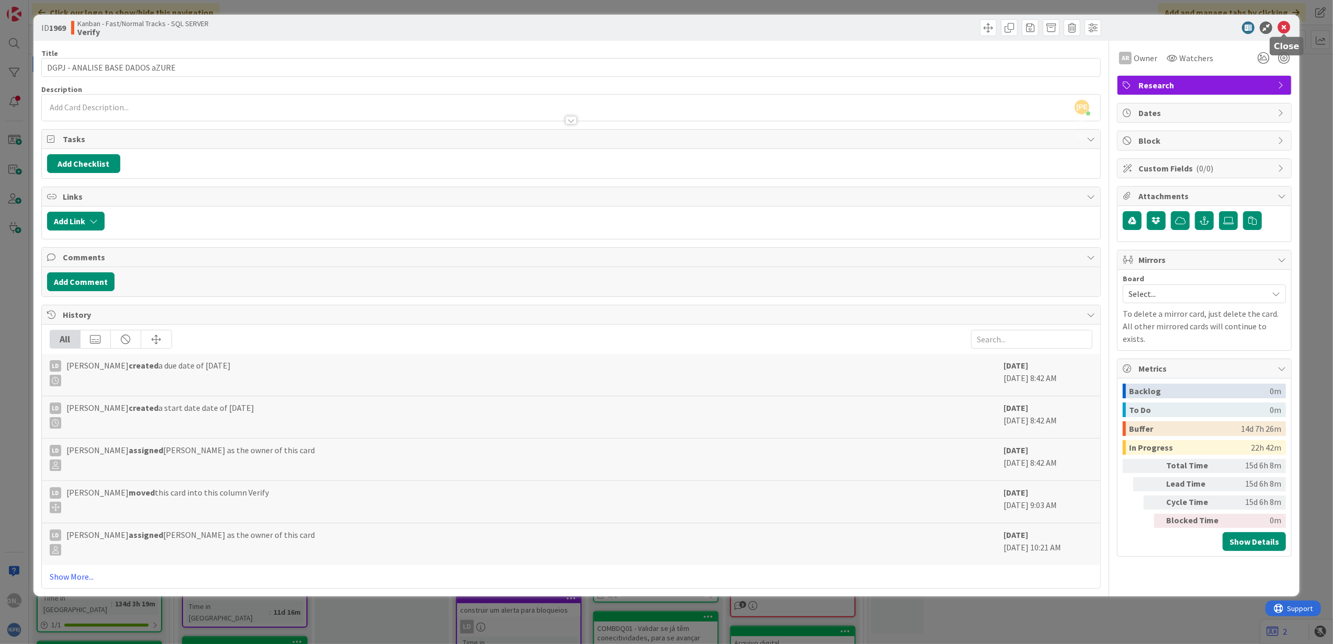
click at [1287, 24] on icon at bounding box center [1284, 27] width 13 height 13
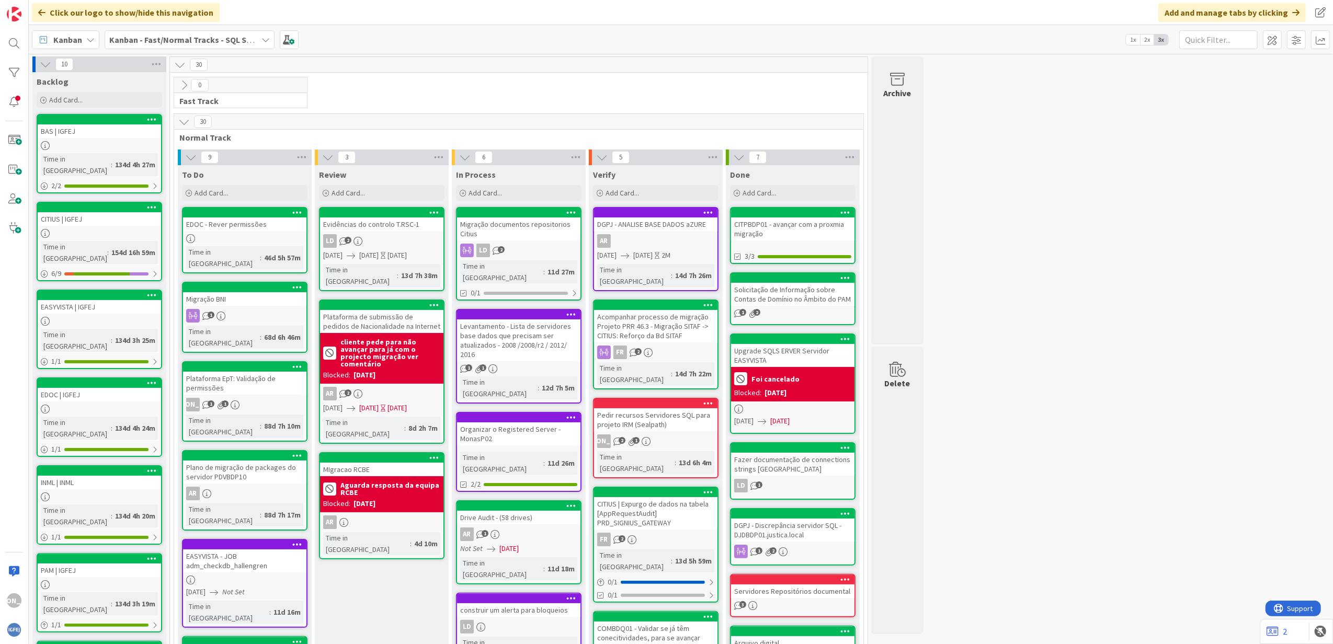
click at [524, 345] on div "Levantamento - Lista de servidores base dados que precisam ser atualizados - 20…" at bounding box center [518, 341] width 123 height 42
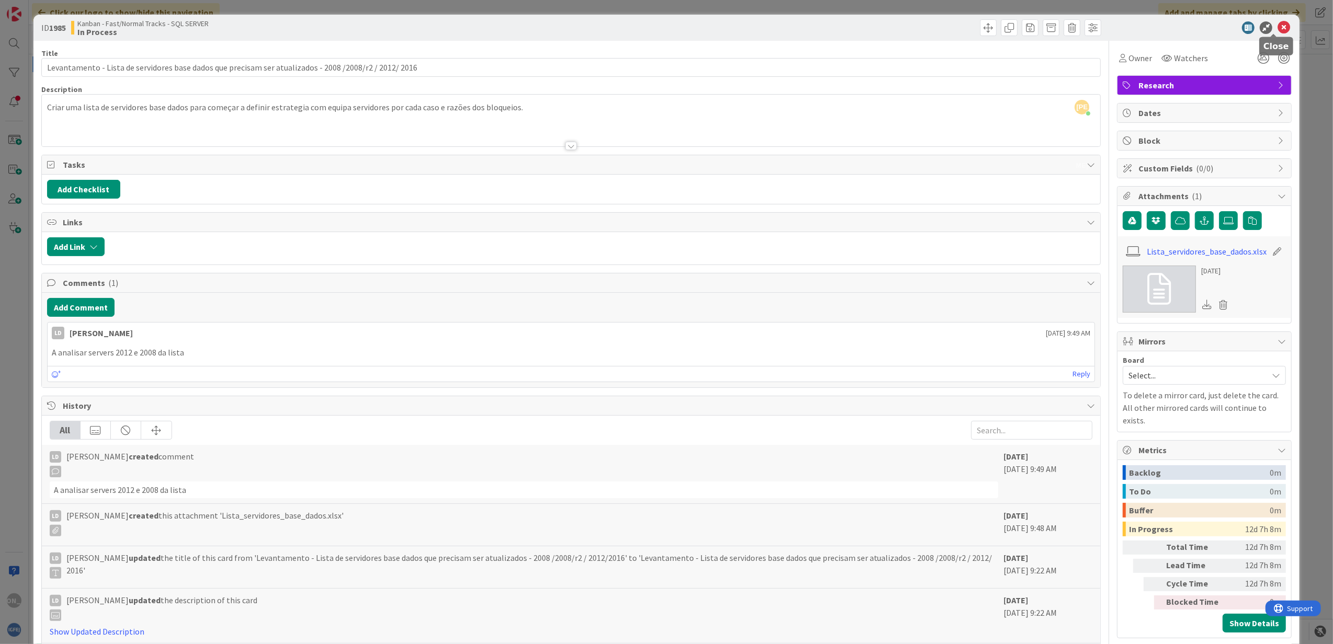
click at [1278, 28] on icon at bounding box center [1284, 27] width 13 height 13
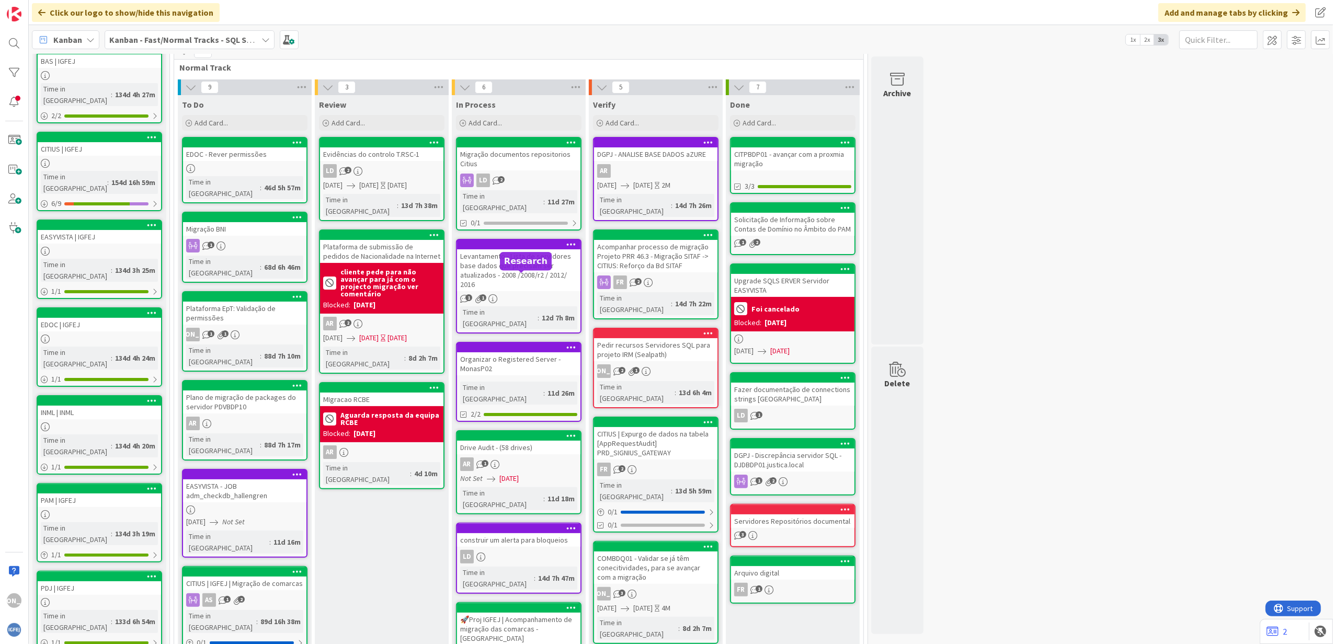
scroll to position [279, 0]
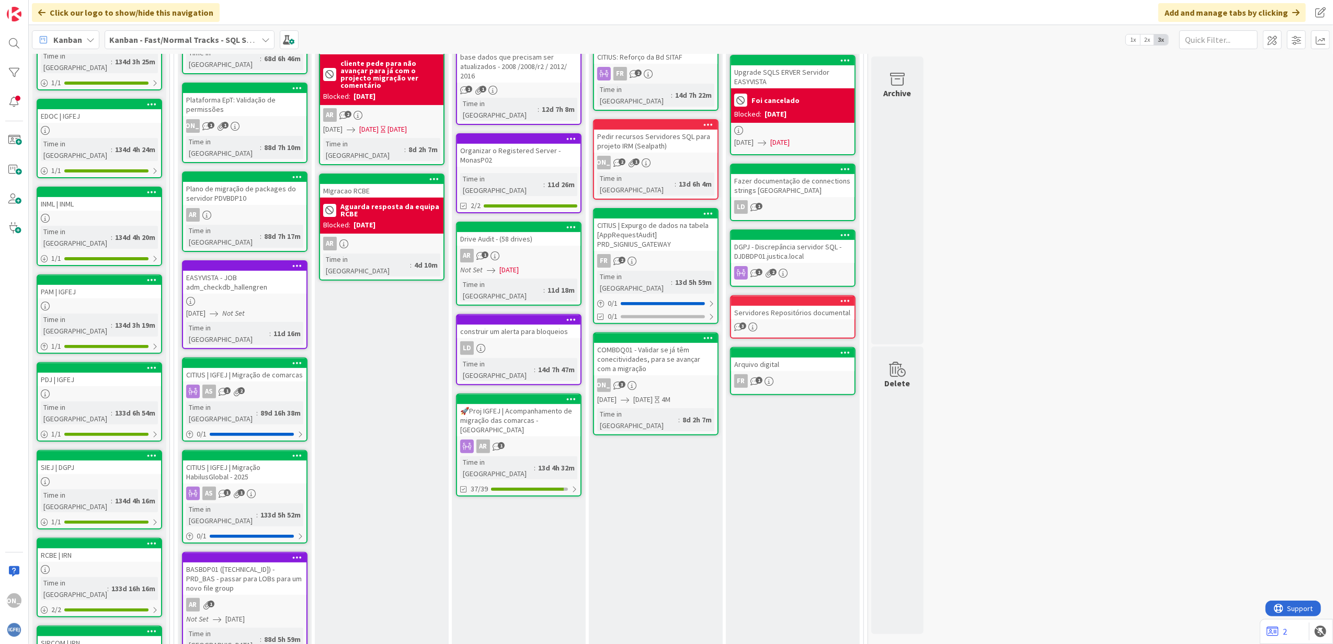
click at [530, 404] on div "🚀Proj IGFEJ | Acompanhamento de migração das comarcas - [GEOGRAPHIC_DATA]" at bounding box center [518, 420] width 123 height 32
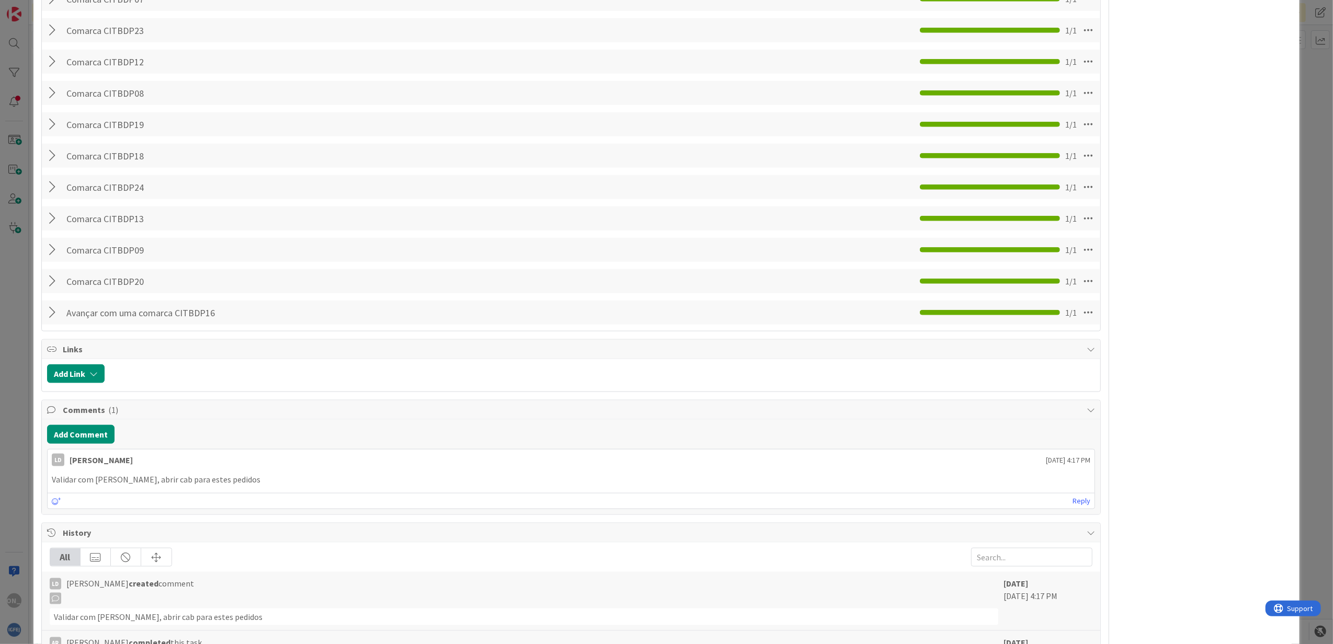
scroll to position [1046, 0]
